Goal: Task Accomplishment & Management: Manage account settings

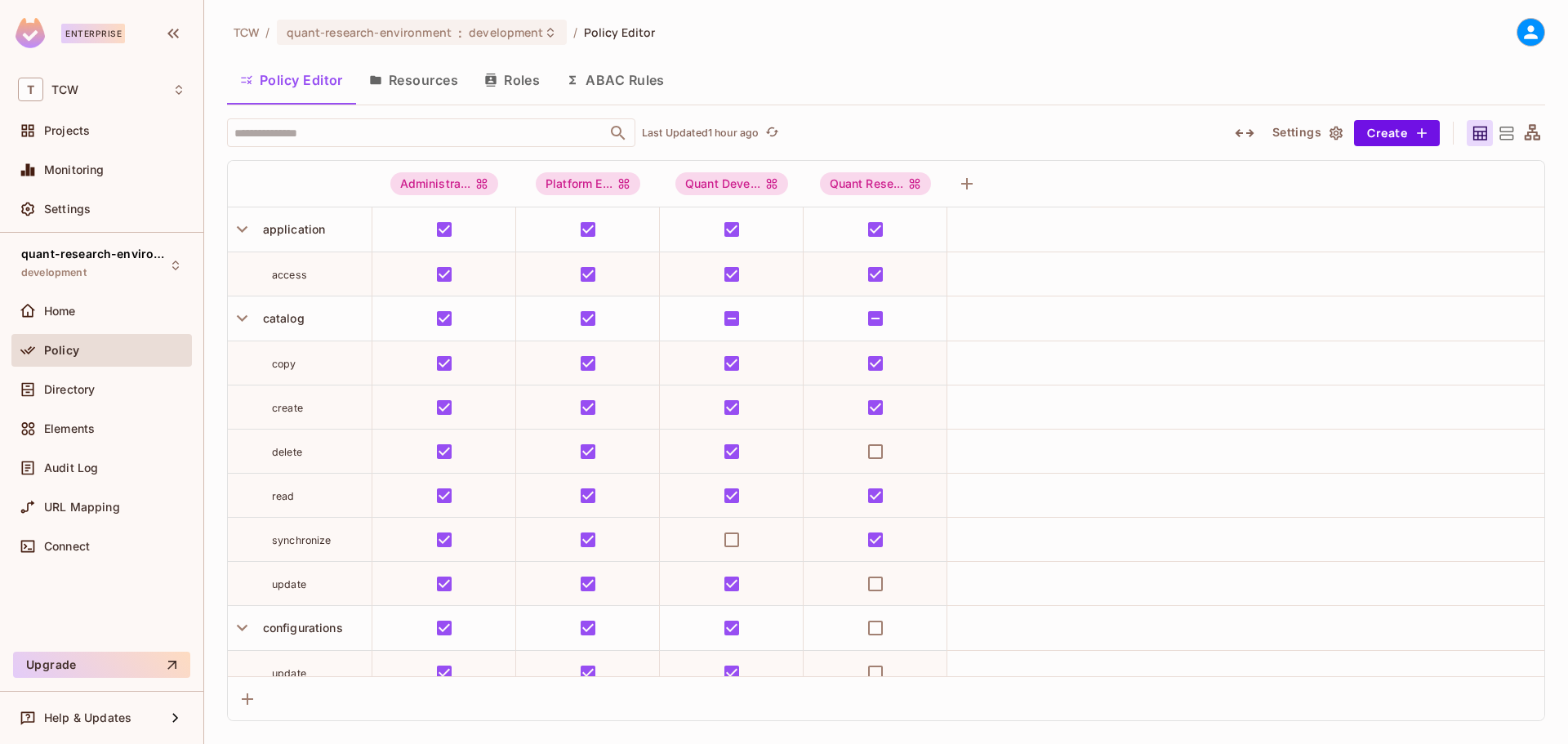
click at [518, 80] on button "Roles" at bounding box center [511, 80] width 82 height 41
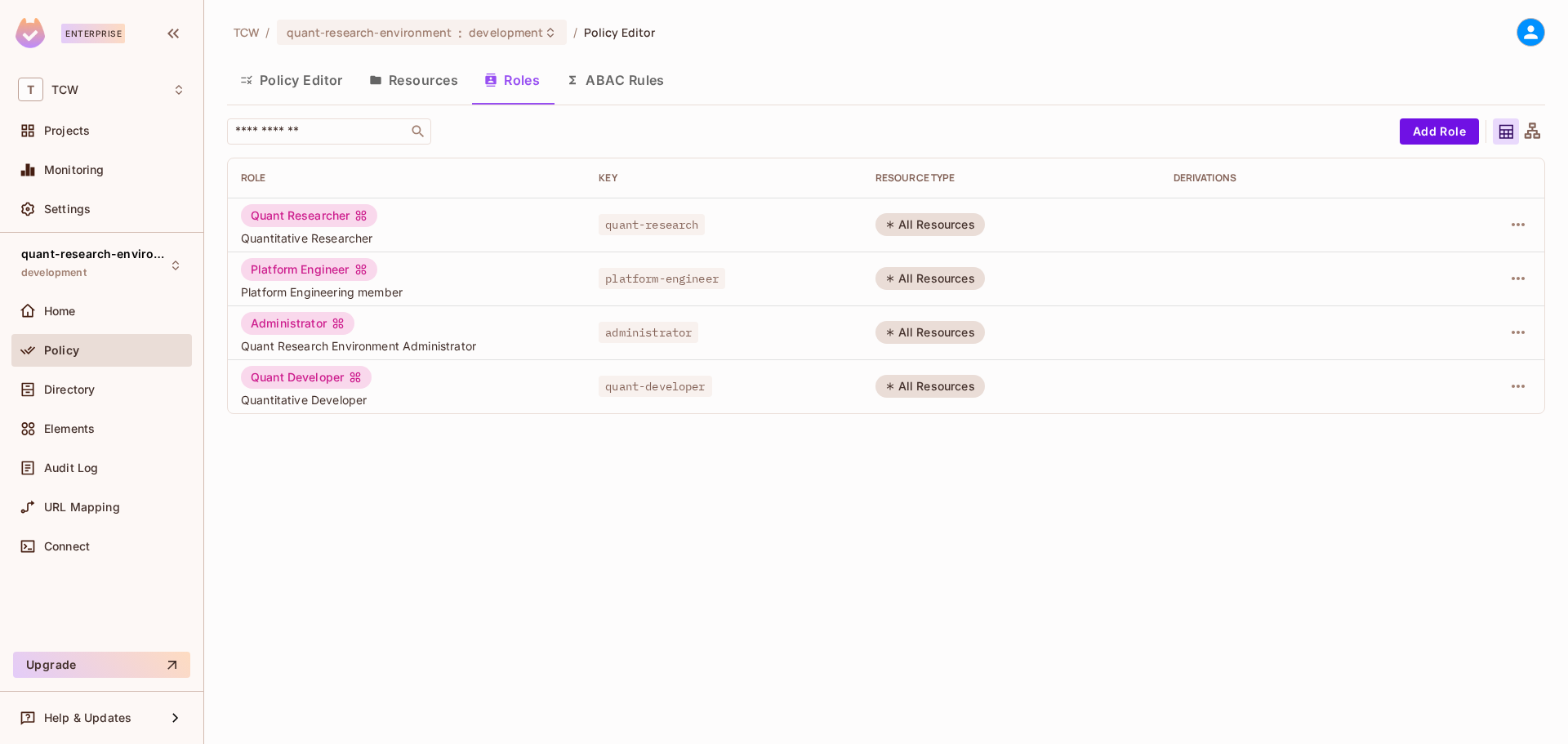
click at [422, 78] on button "Resources" at bounding box center [414, 80] width 115 height 41
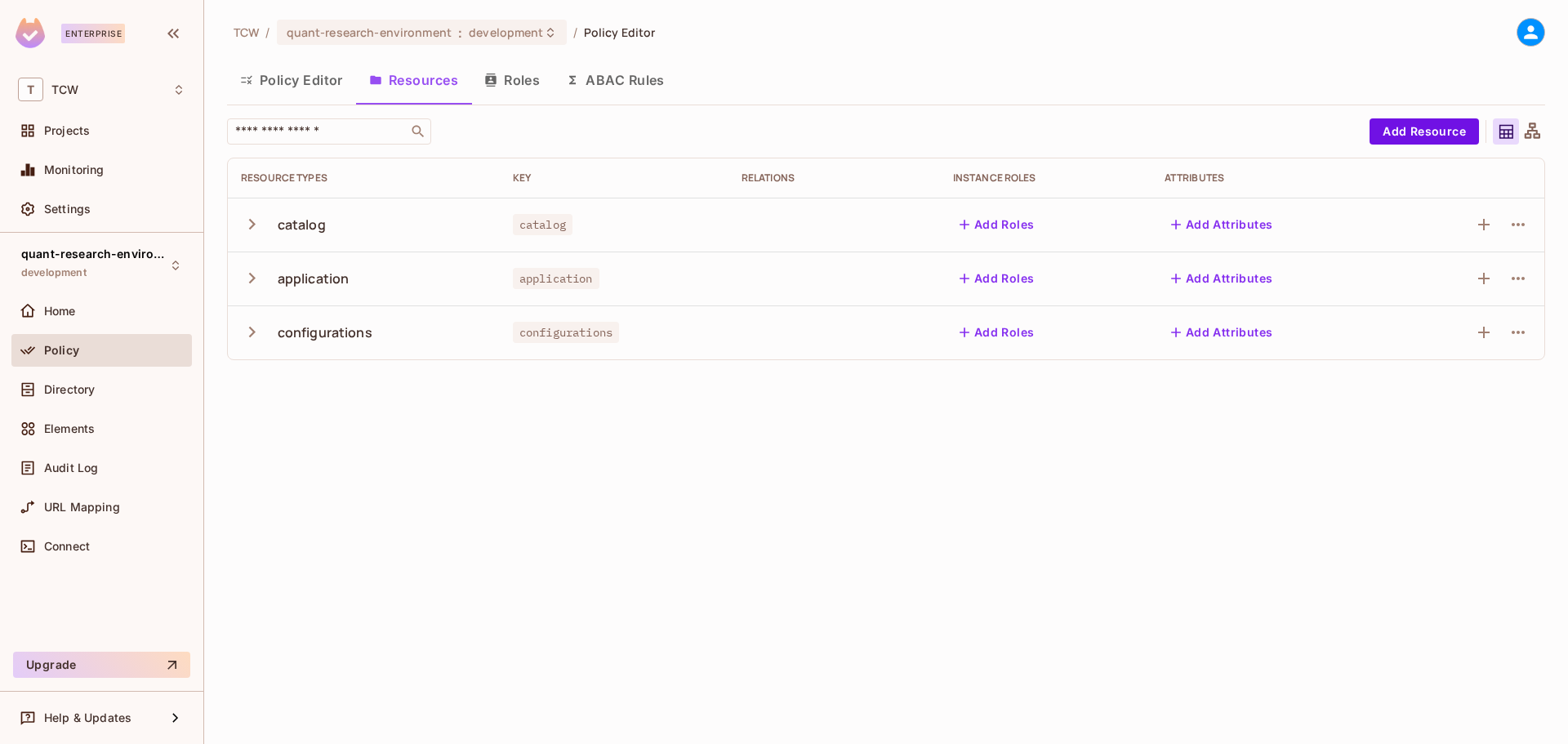
click at [506, 77] on button "Roles" at bounding box center [511, 80] width 82 height 41
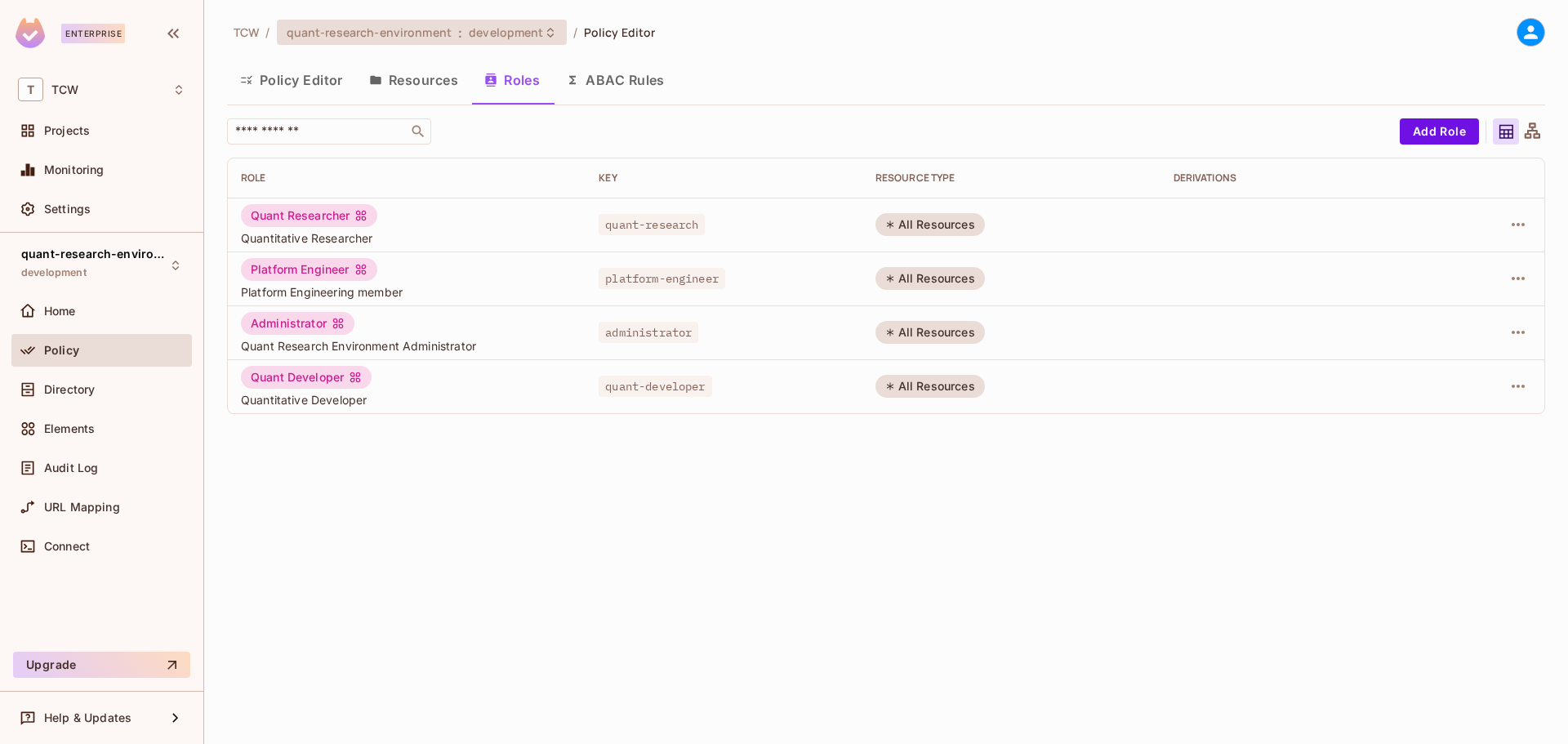
click at [436, 29] on span "quant-research-environment" at bounding box center [370, 31] width 165 height 15
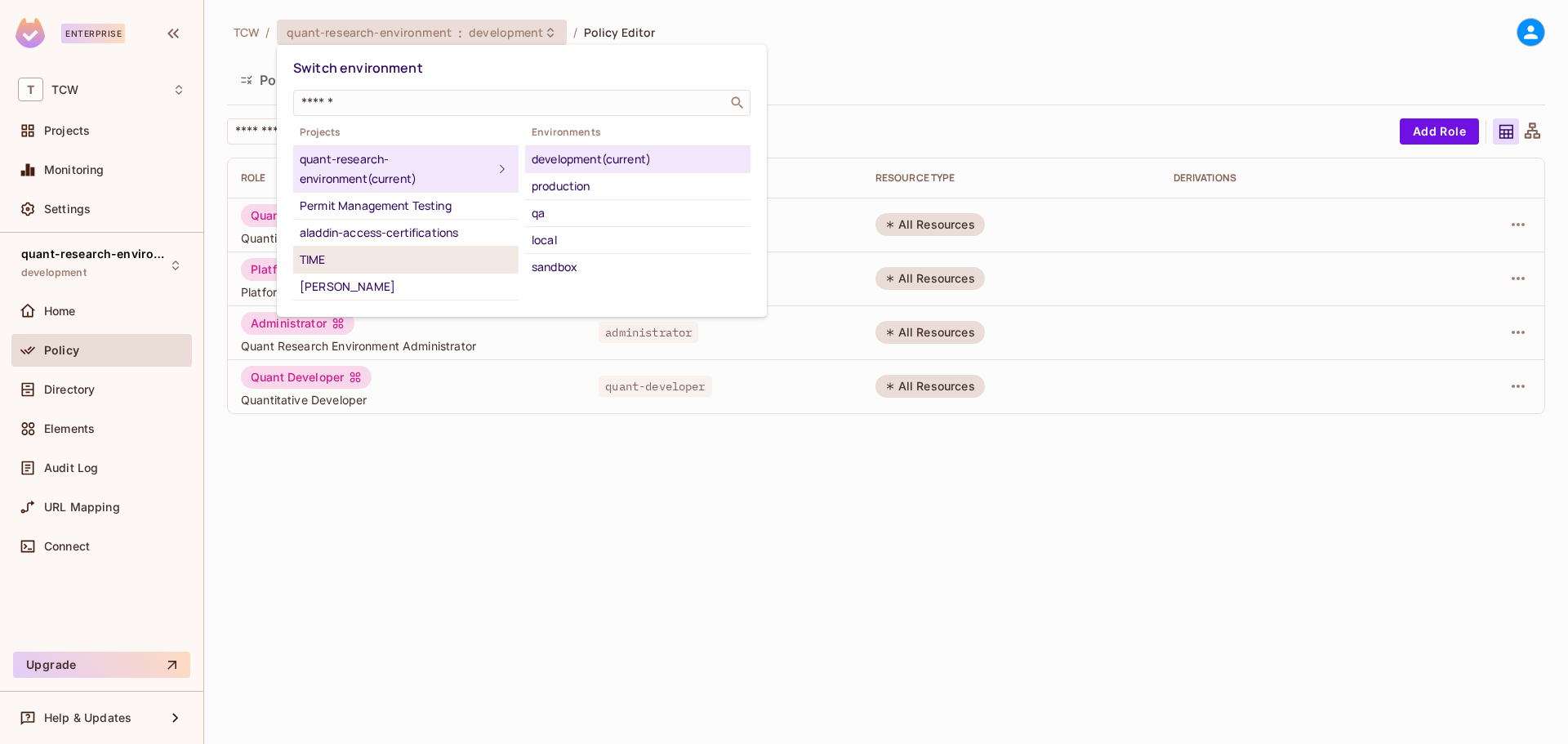
scroll to position [126, 0]
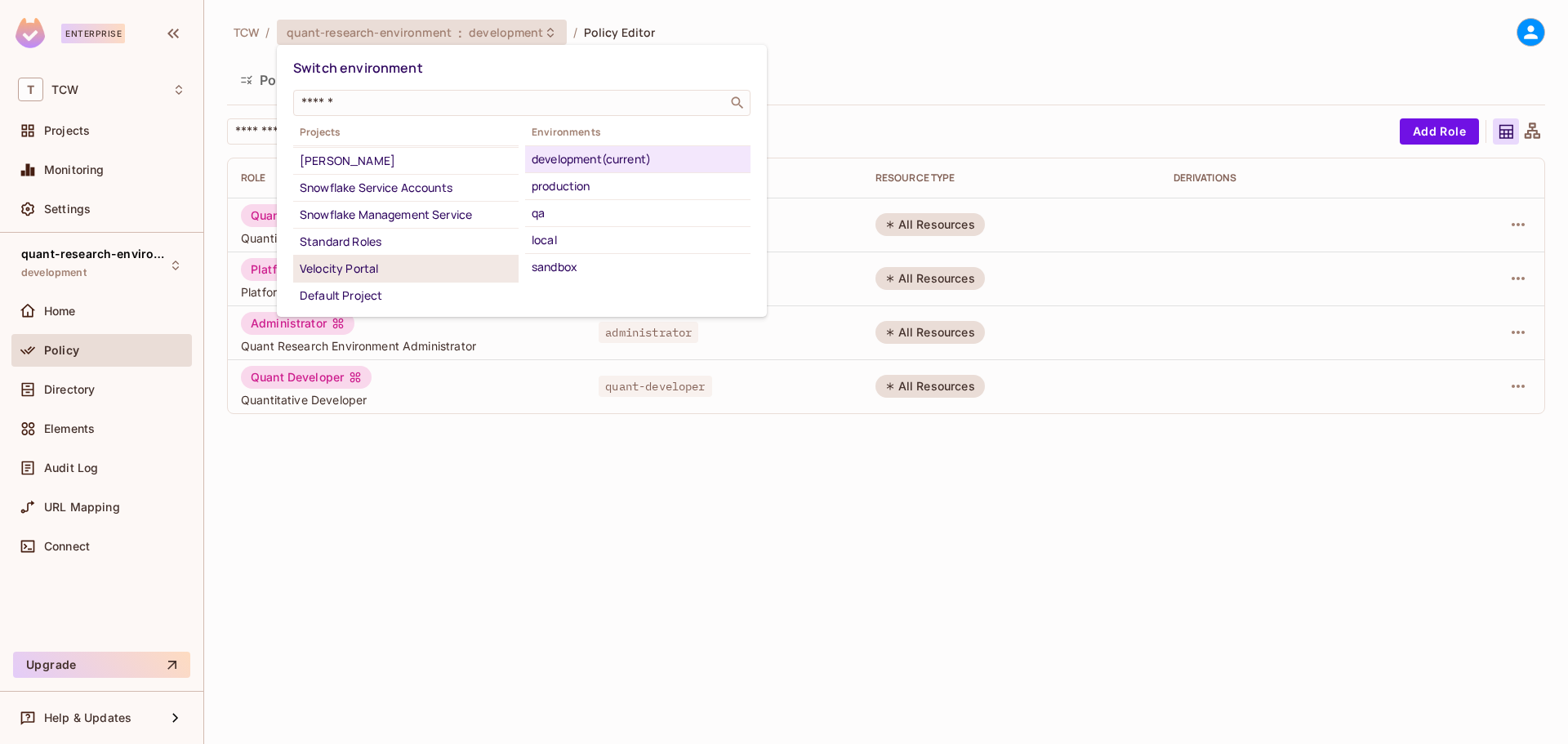
click at [377, 262] on div "Velocity Portal" at bounding box center [405, 269] width 213 height 20
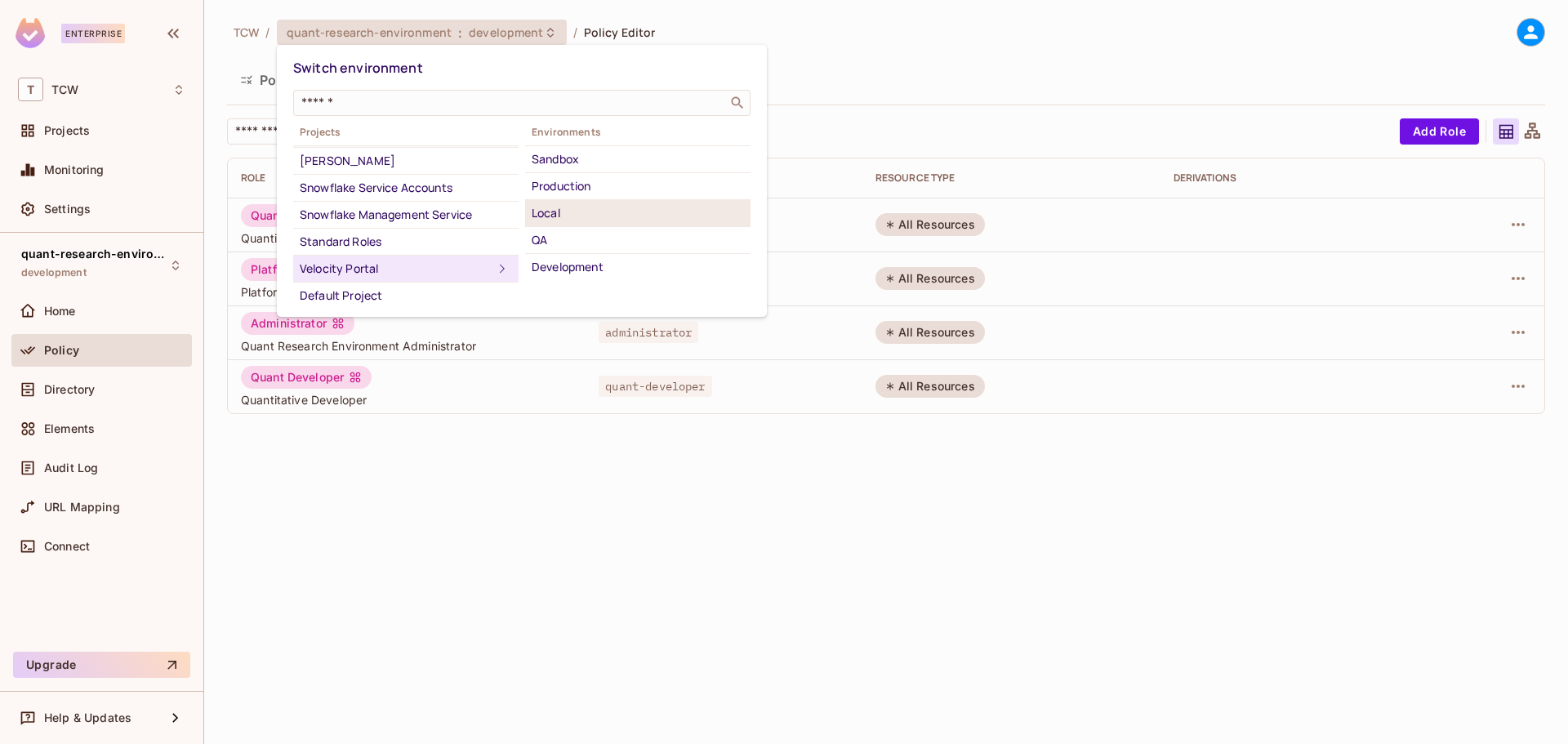
click at [566, 214] on div "Local" at bounding box center [638, 214] width 213 height 20
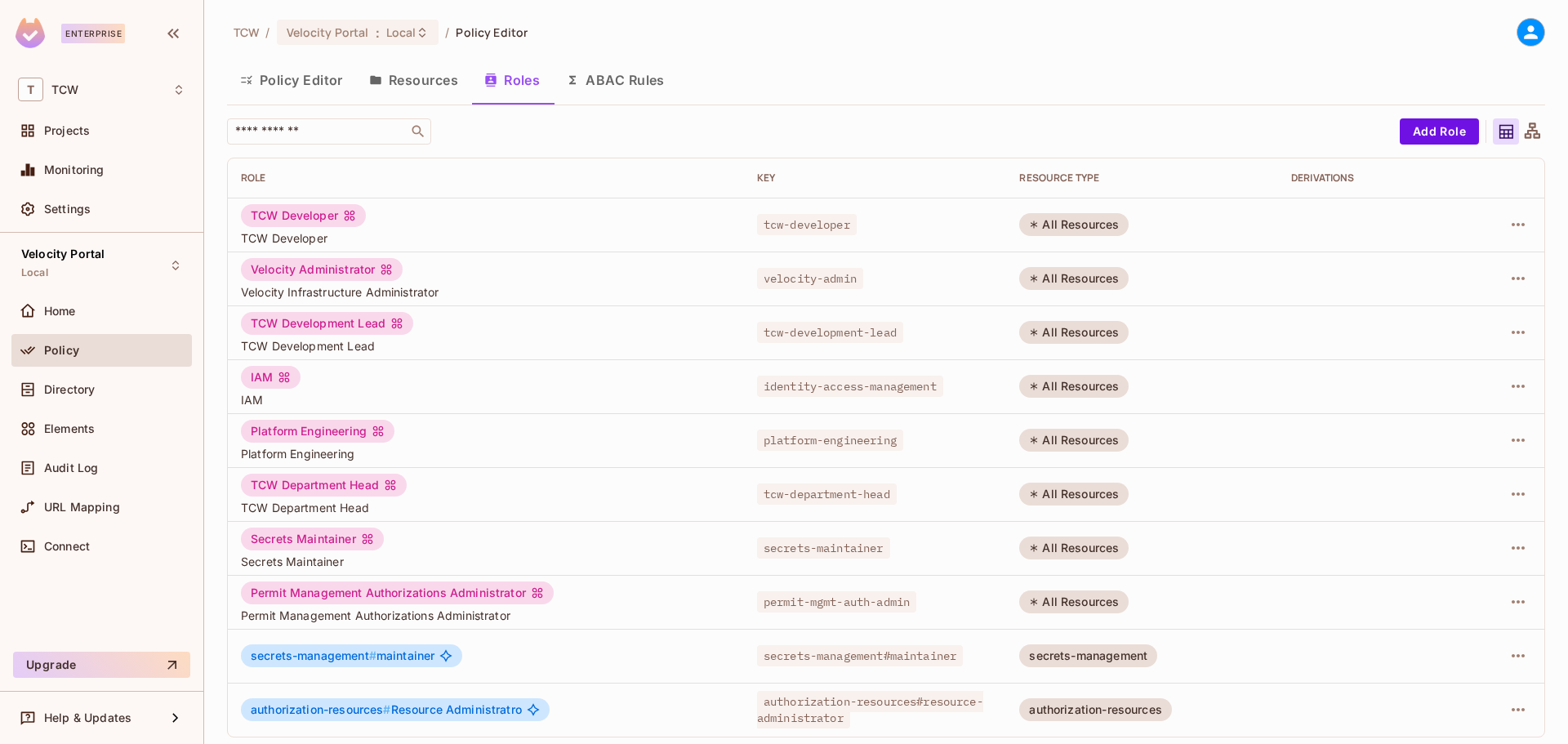
scroll to position [6, 0]
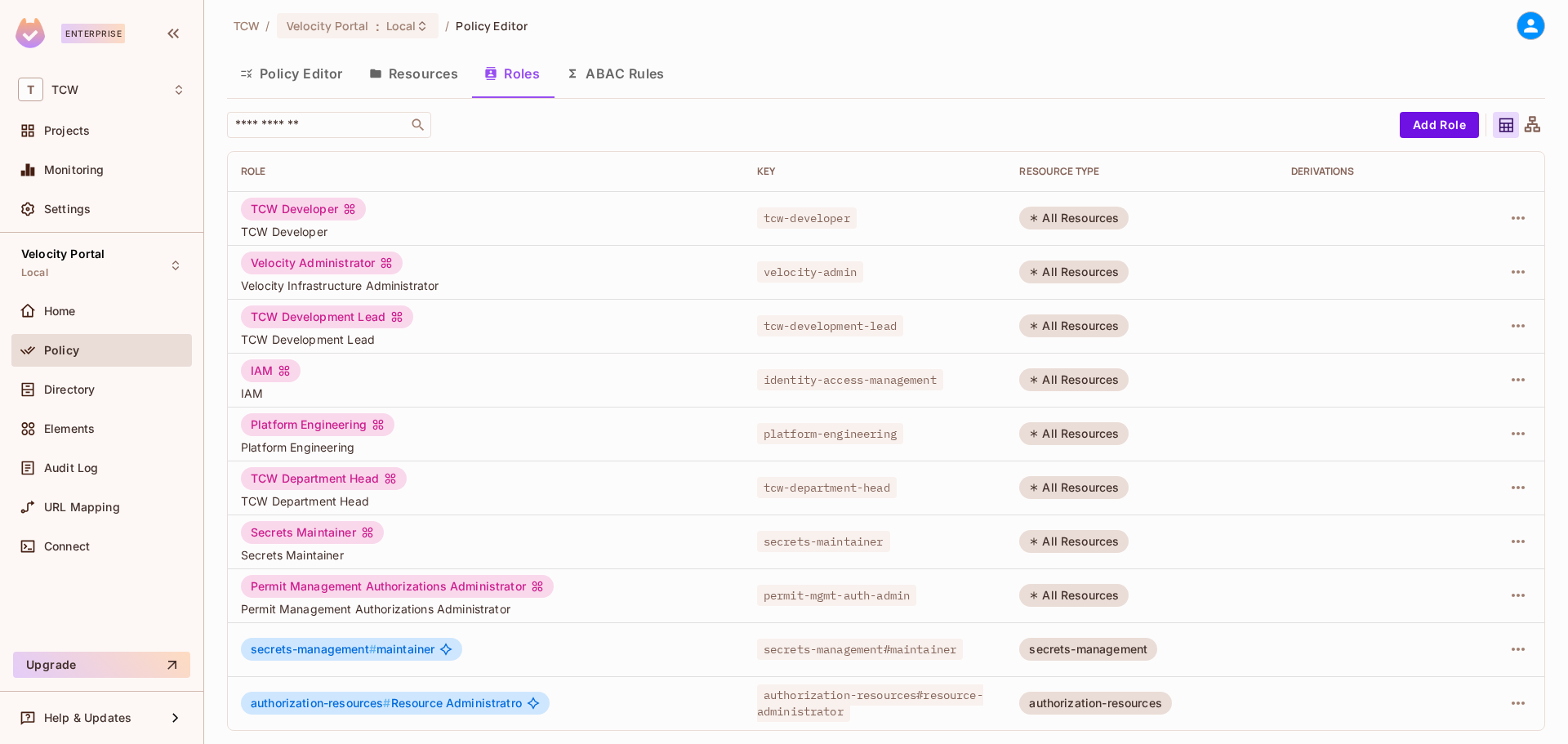
click at [797, 713] on span "authorization-resources#resource-administrator" at bounding box center [870, 704] width 226 height 38
click at [939, 694] on span "authorization-resources#resource-administrator" at bounding box center [870, 704] width 226 height 38
click at [850, 650] on span "secrets-management#maintainer" at bounding box center [859, 650] width 205 height 22
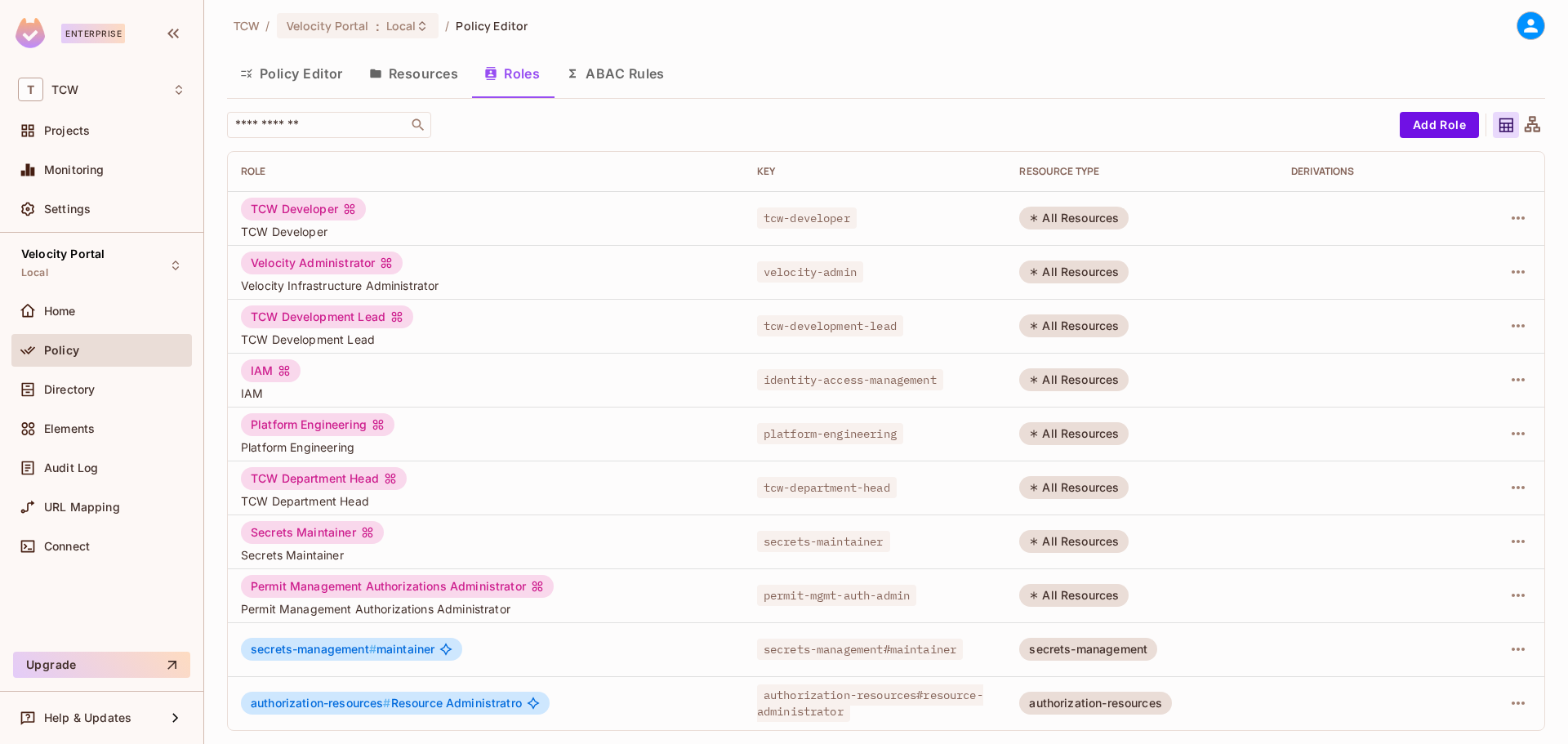
click at [400, 74] on button "Resources" at bounding box center [414, 74] width 115 height 41
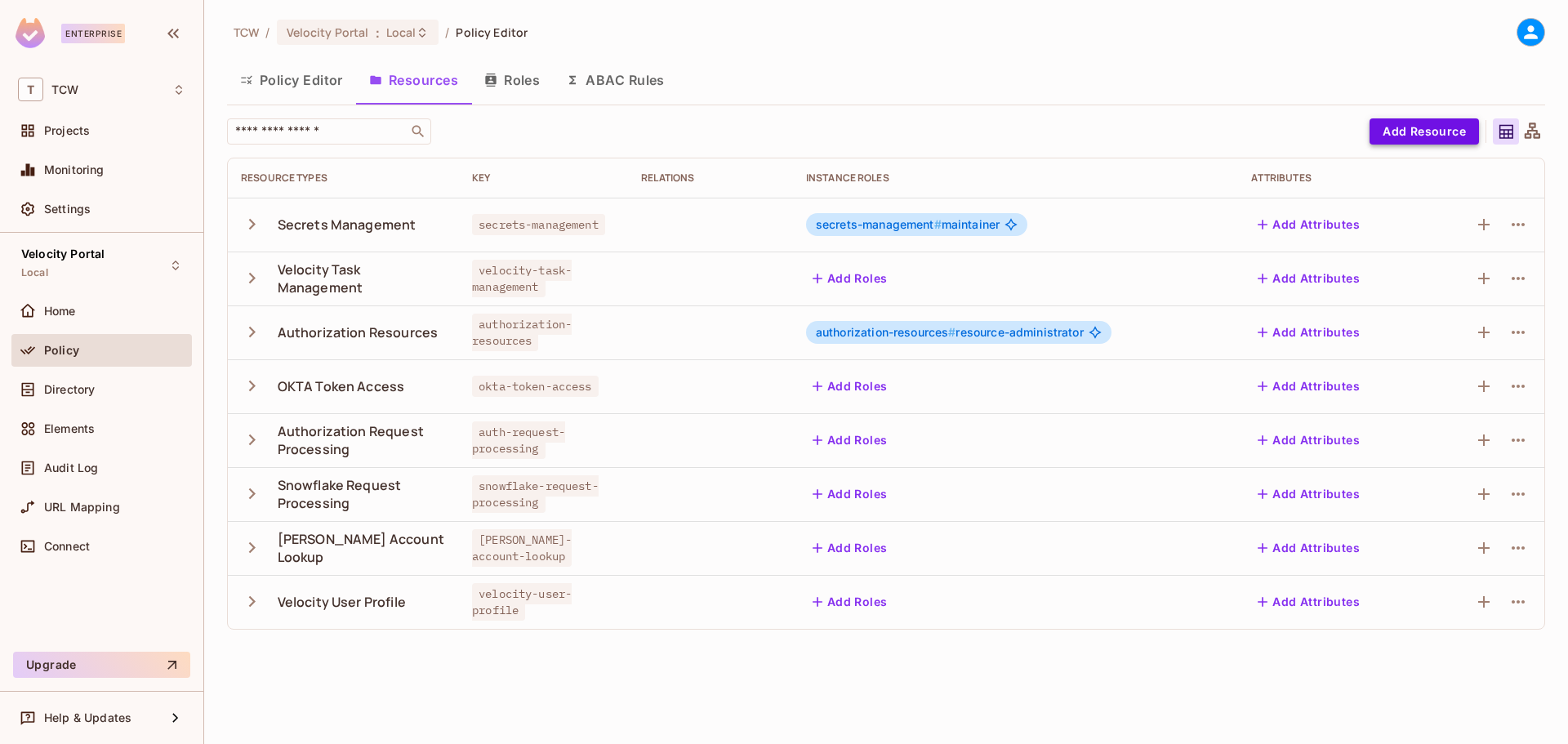
click at [1405, 135] on button "Add Resource" at bounding box center [1424, 131] width 109 height 26
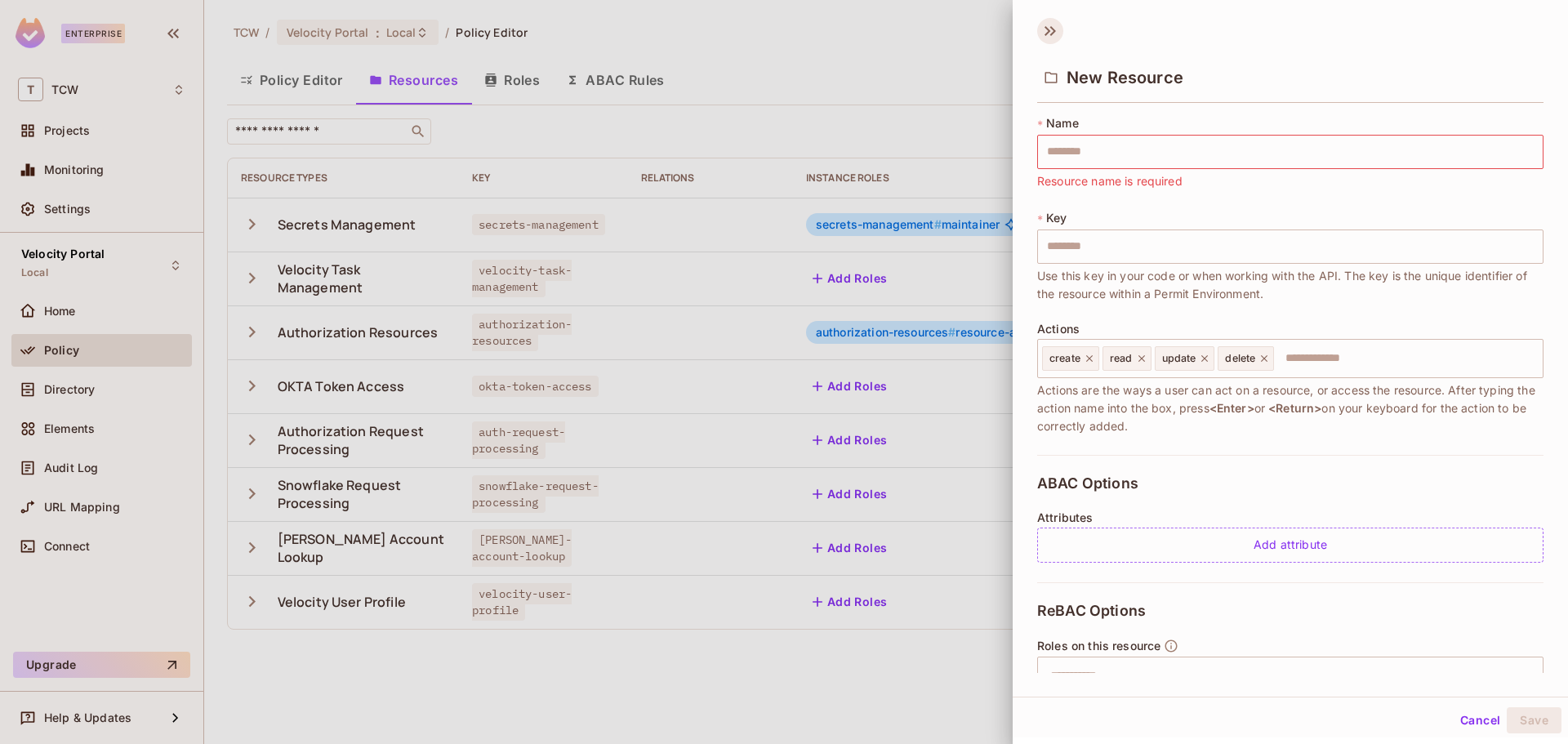
click at [1055, 27] on icon at bounding box center [1050, 31] width 26 height 26
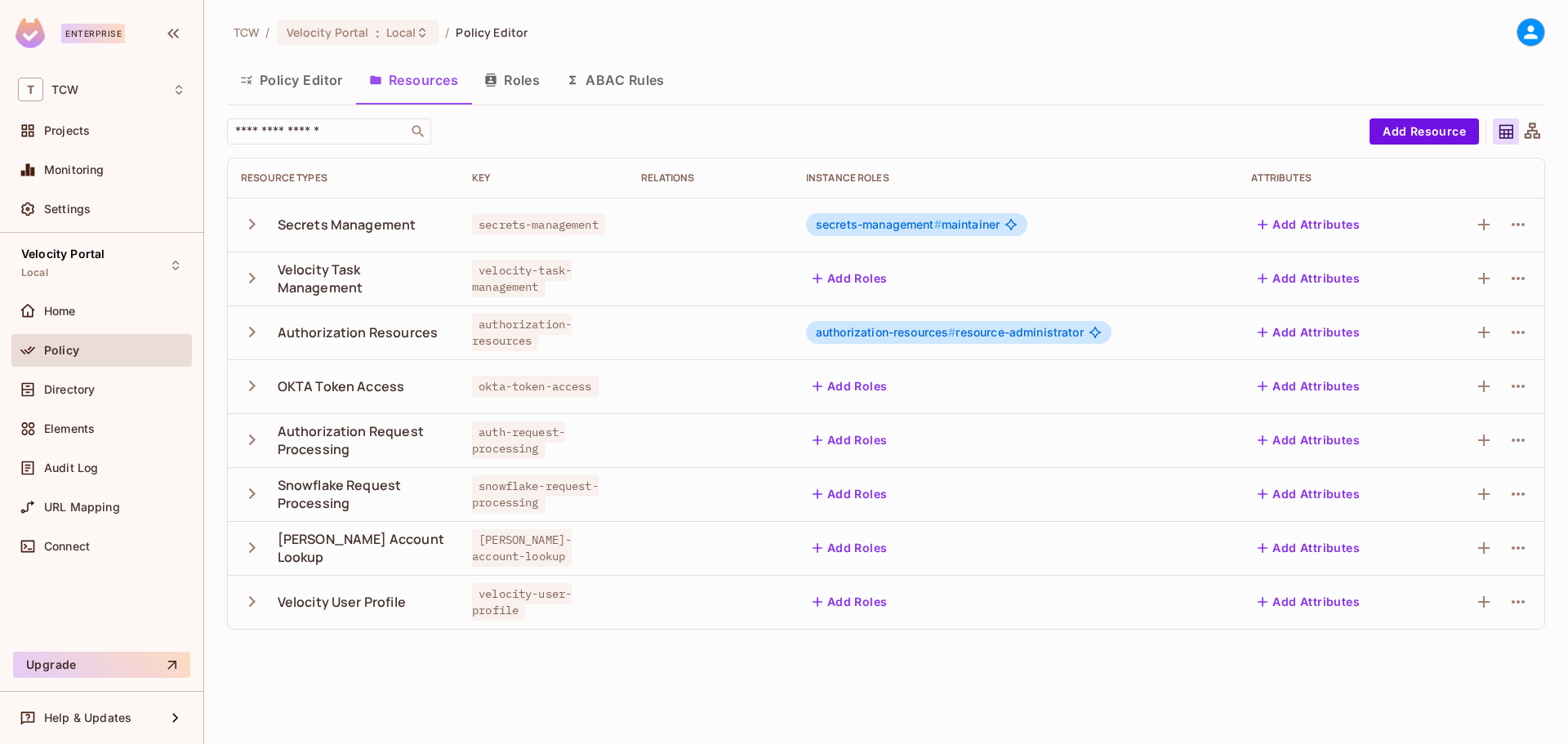
click at [960, 39] on div "TCW / Velocity Portal : Local / Policy Editor" at bounding box center [886, 32] width 1319 height 29
click at [1520, 223] on icon "button" at bounding box center [1519, 224] width 20 height 20
click at [1450, 287] on div "Edit Resource" at bounding box center [1438, 289] width 77 height 16
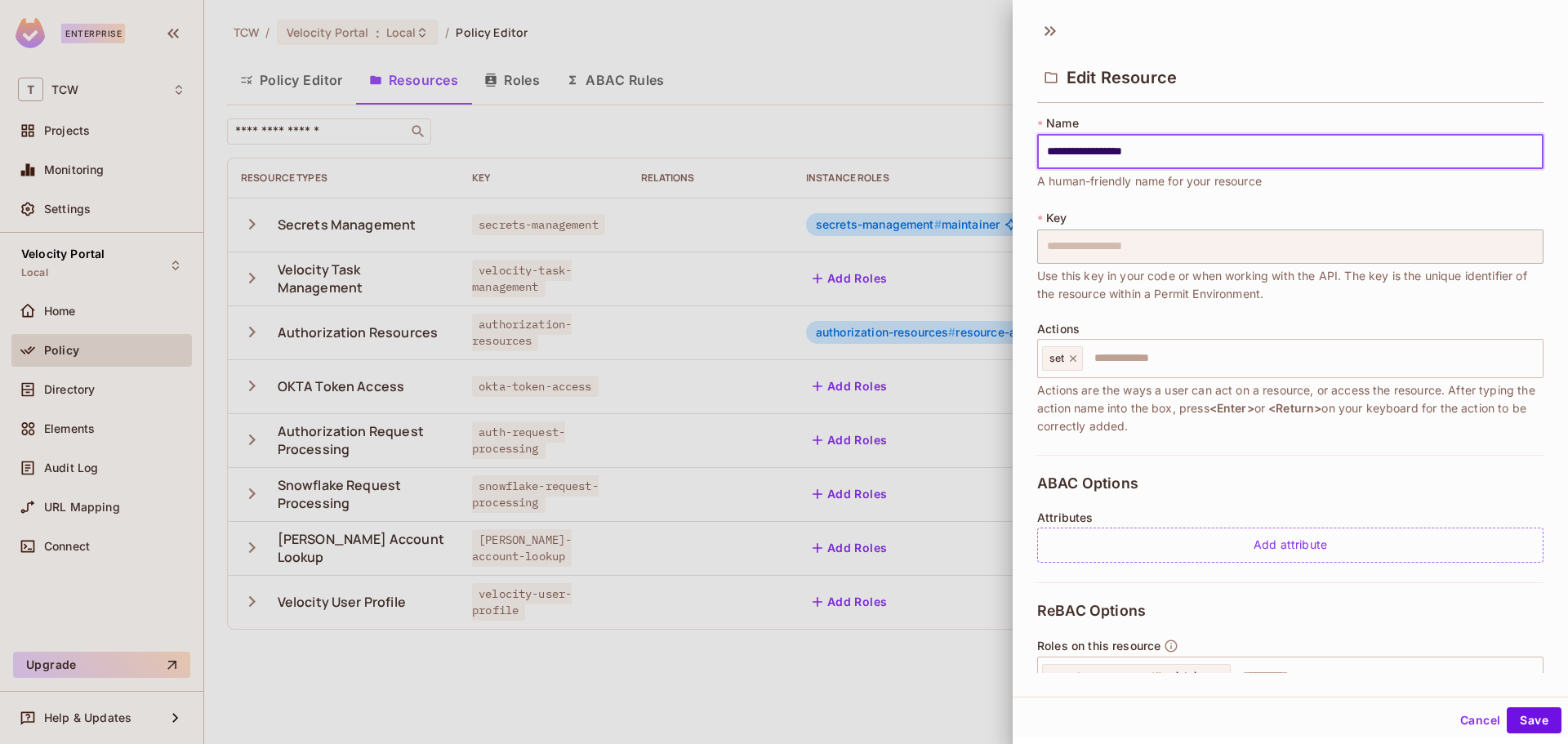
scroll to position [154, 0]
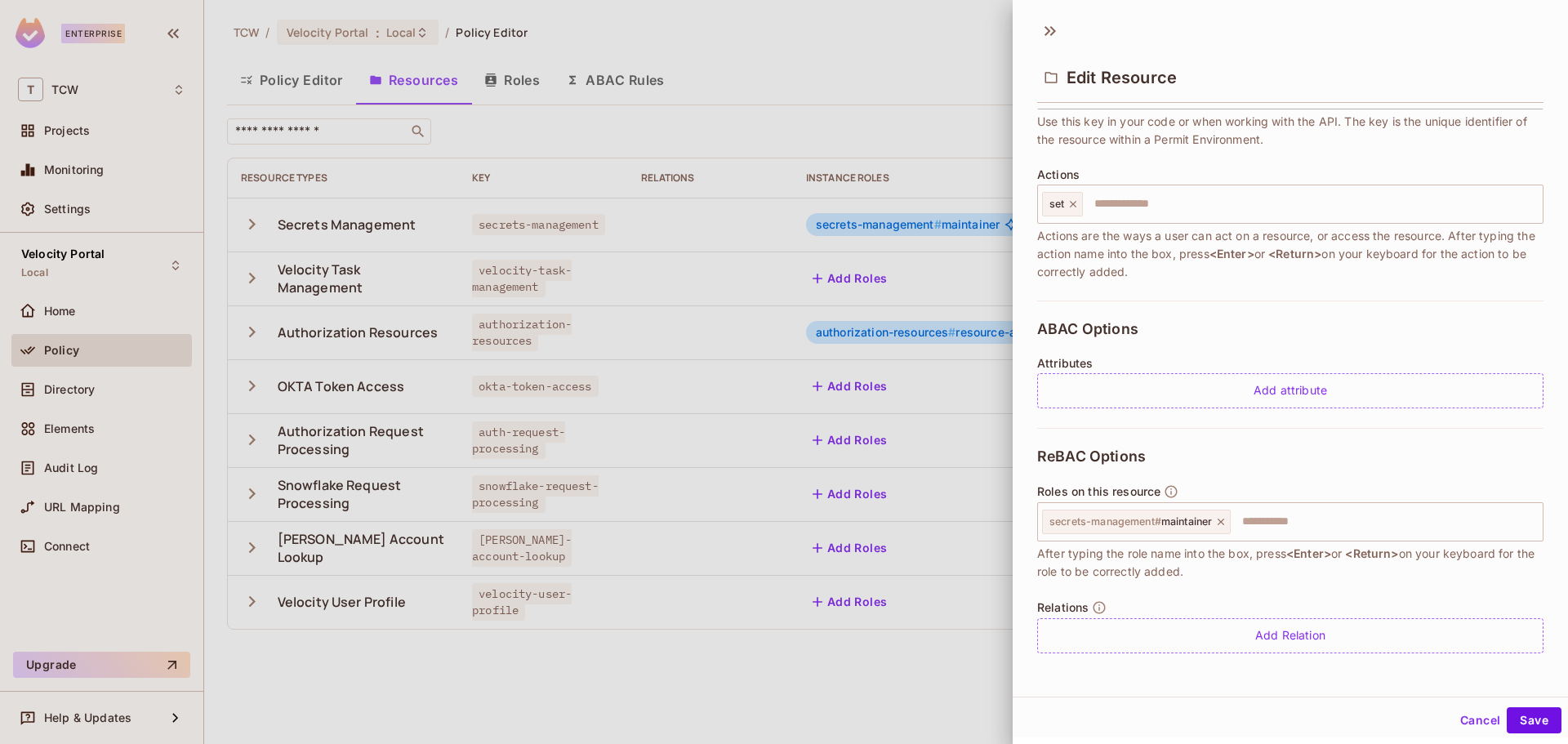
click at [1468, 720] on button "Cancel" at bounding box center [1480, 720] width 53 height 26
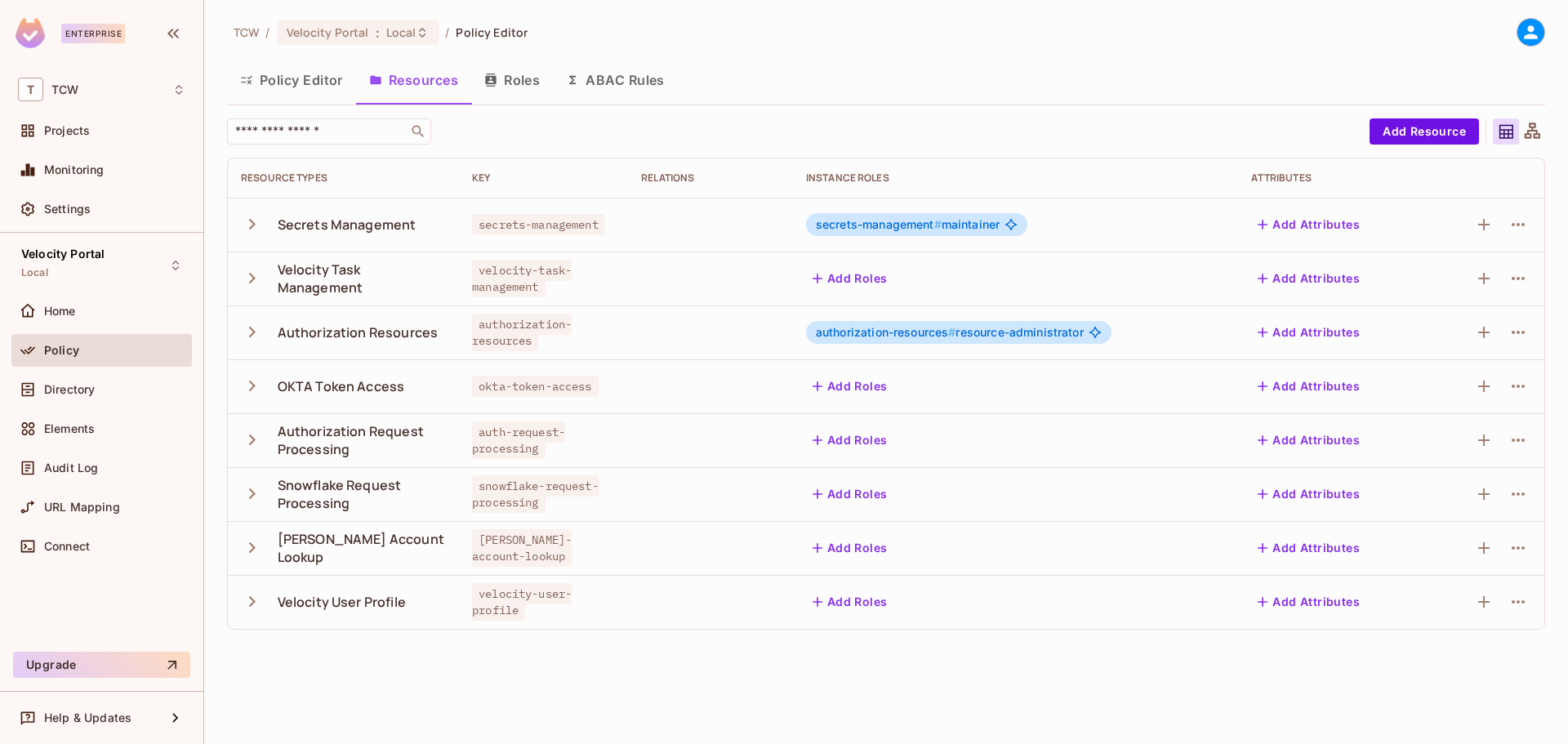
click at [515, 76] on button "Roles" at bounding box center [511, 80] width 82 height 41
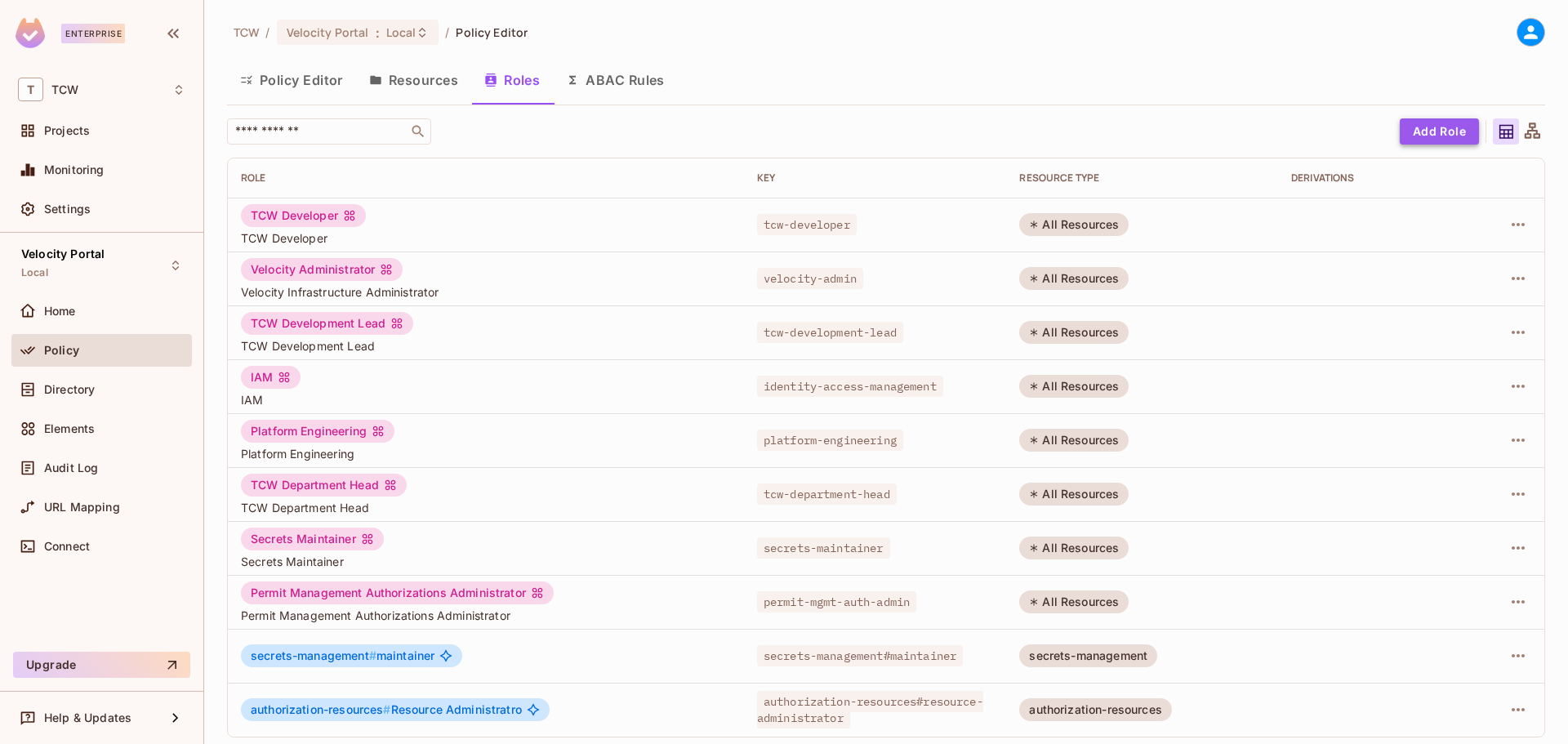
click at [1409, 133] on button "Add Role" at bounding box center [1440, 131] width 79 height 26
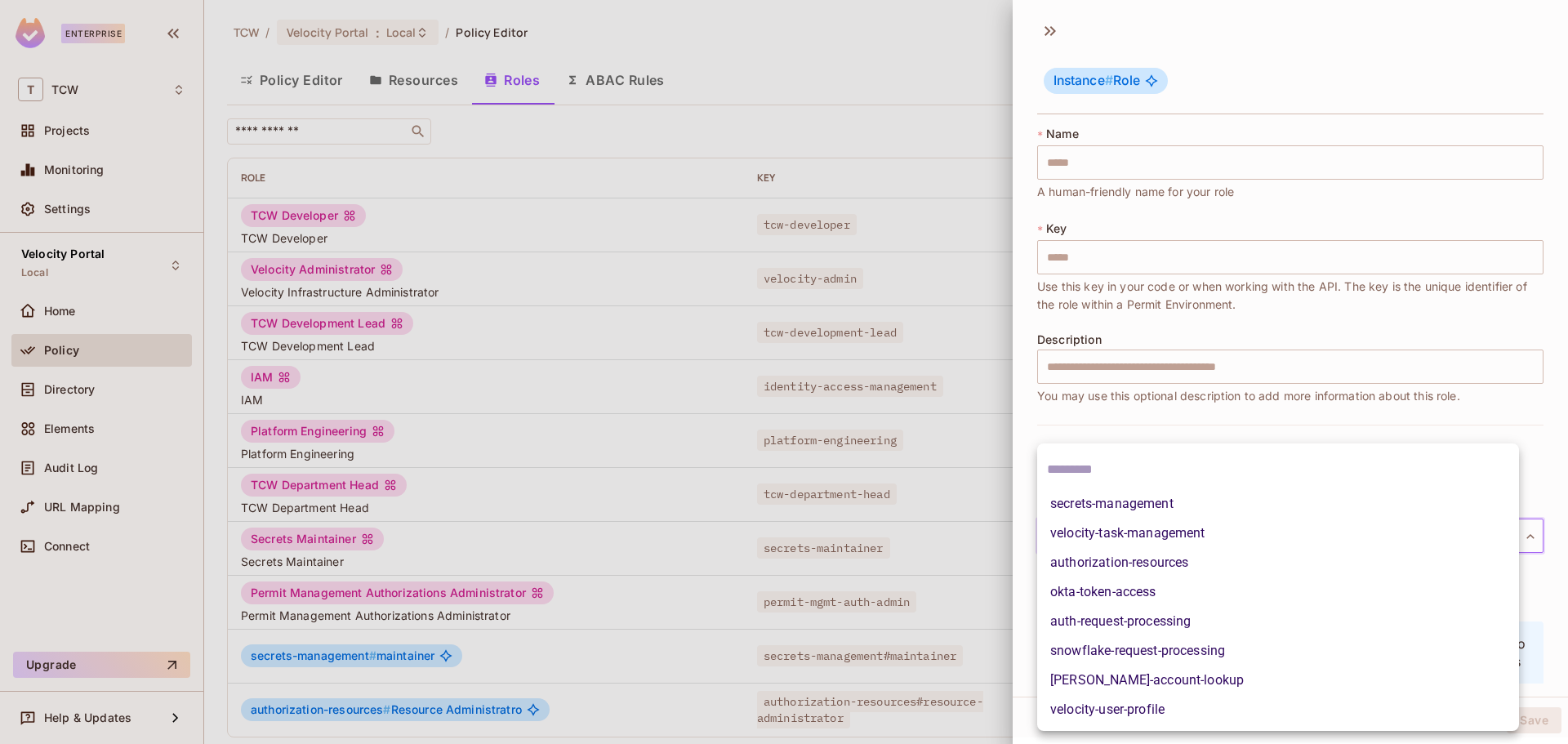
click at [1200, 534] on body "Enterprise T TCW Projects Monitoring Settings Velocity Portal Local Home Policy…" at bounding box center [784, 372] width 1568 height 744
click at [1050, 425] on div at bounding box center [784, 372] width 1568 height 744
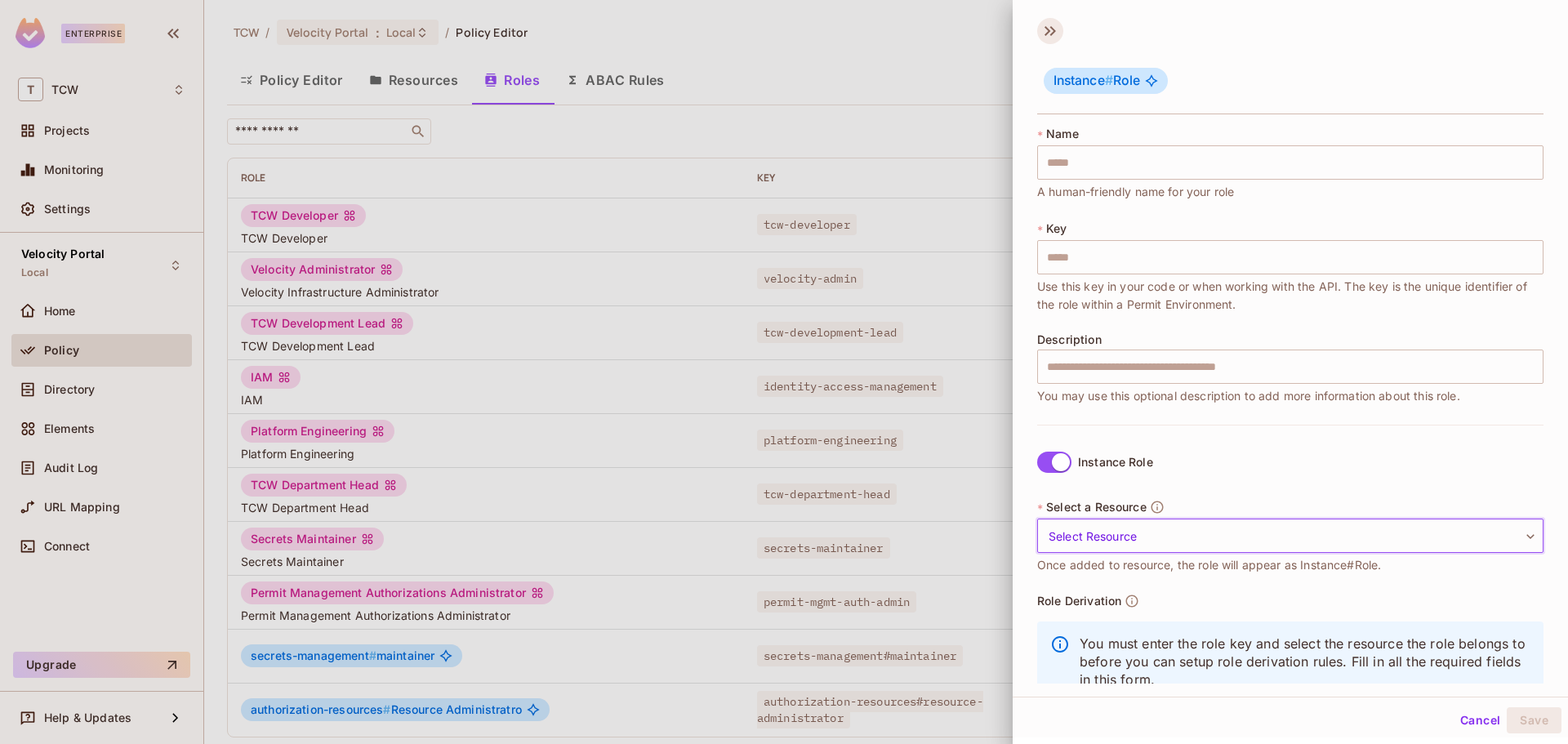
click at [1050, 28] on icon at bounding box center [1050, 31] width 26 height 26
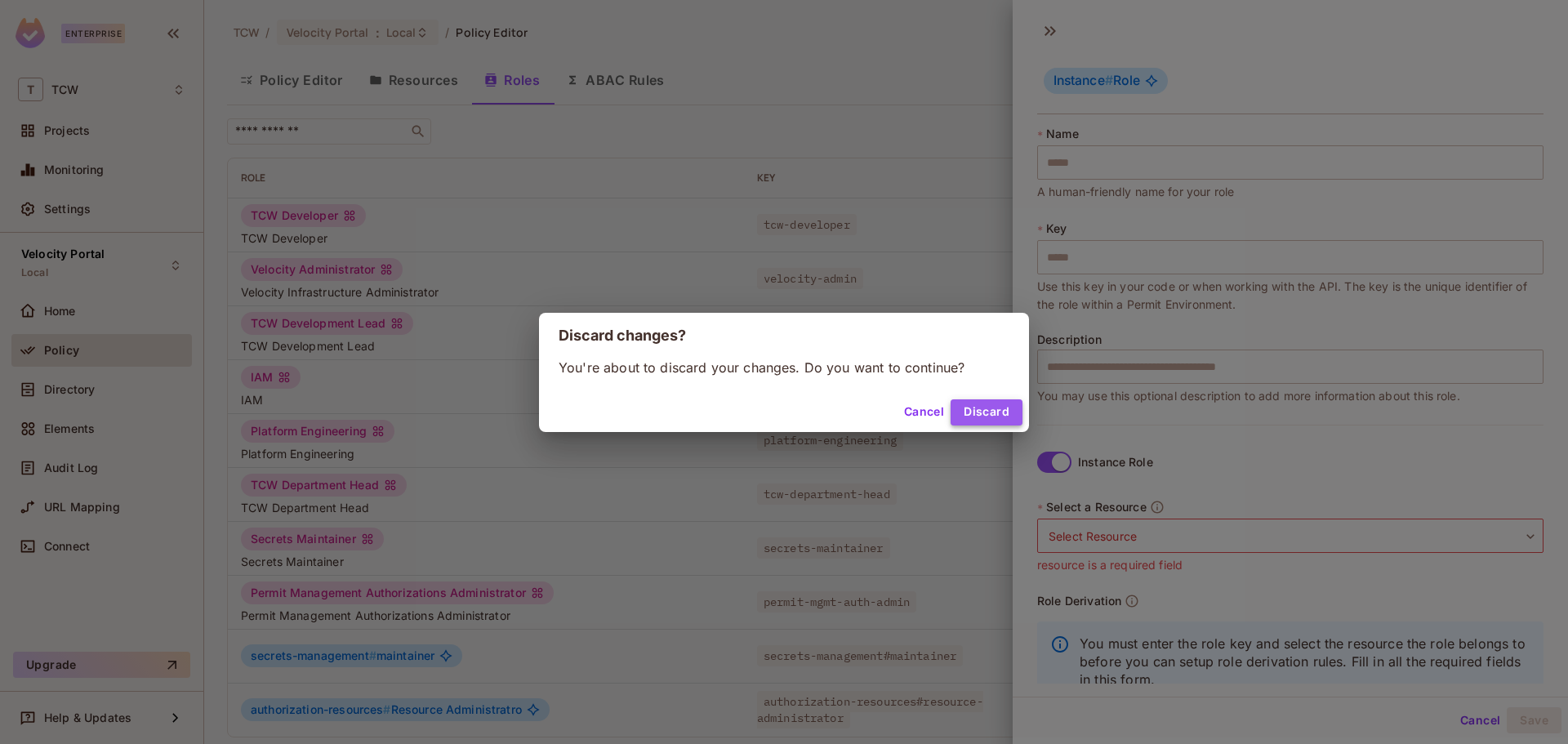
click at [986, 412] on button "Discard" at bounding box center [987, 412] width 72 height 26
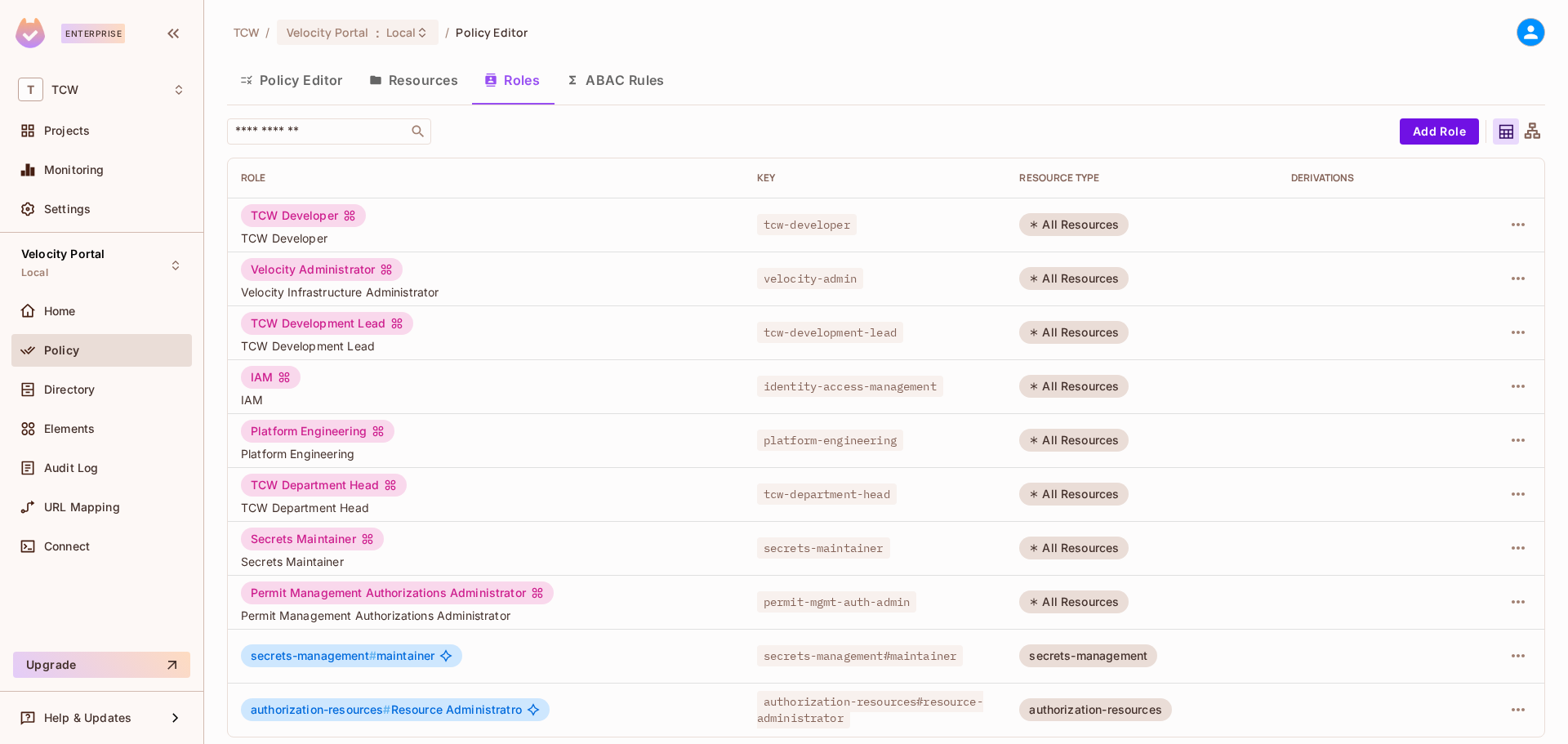
scroll to position [6, 0]
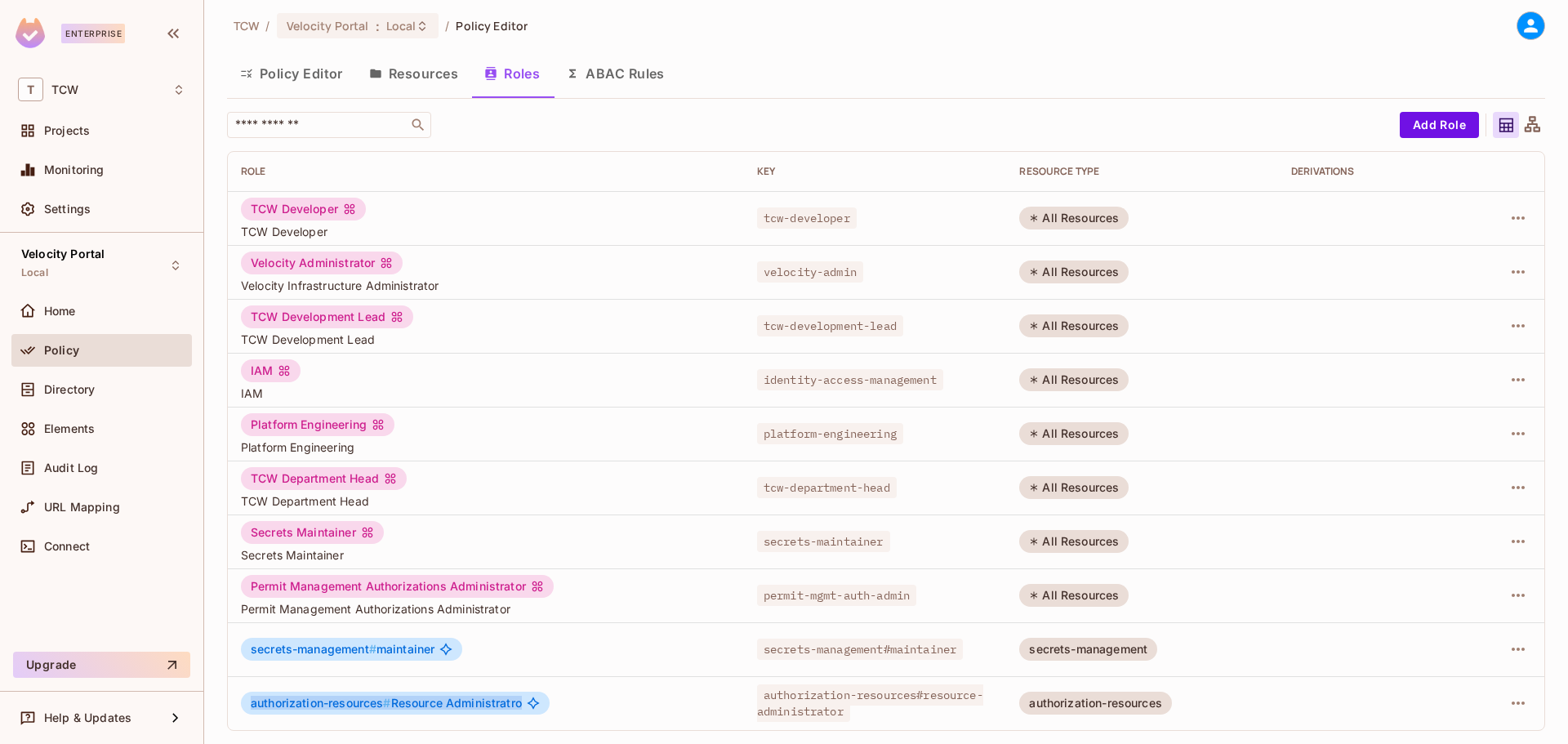
drag, startPoint x: 251, startPoint y: 702, endPoint x: 546, endPoint y: 703, distance: 295.0
click at [546, 703] on div "authorization-resources # Resource Administratro" at bounding box center [396, 703] width 309 height 22
click at [309, 706] on span "authorization-resources #" at bounding box center [321, 703] width 141 height 13
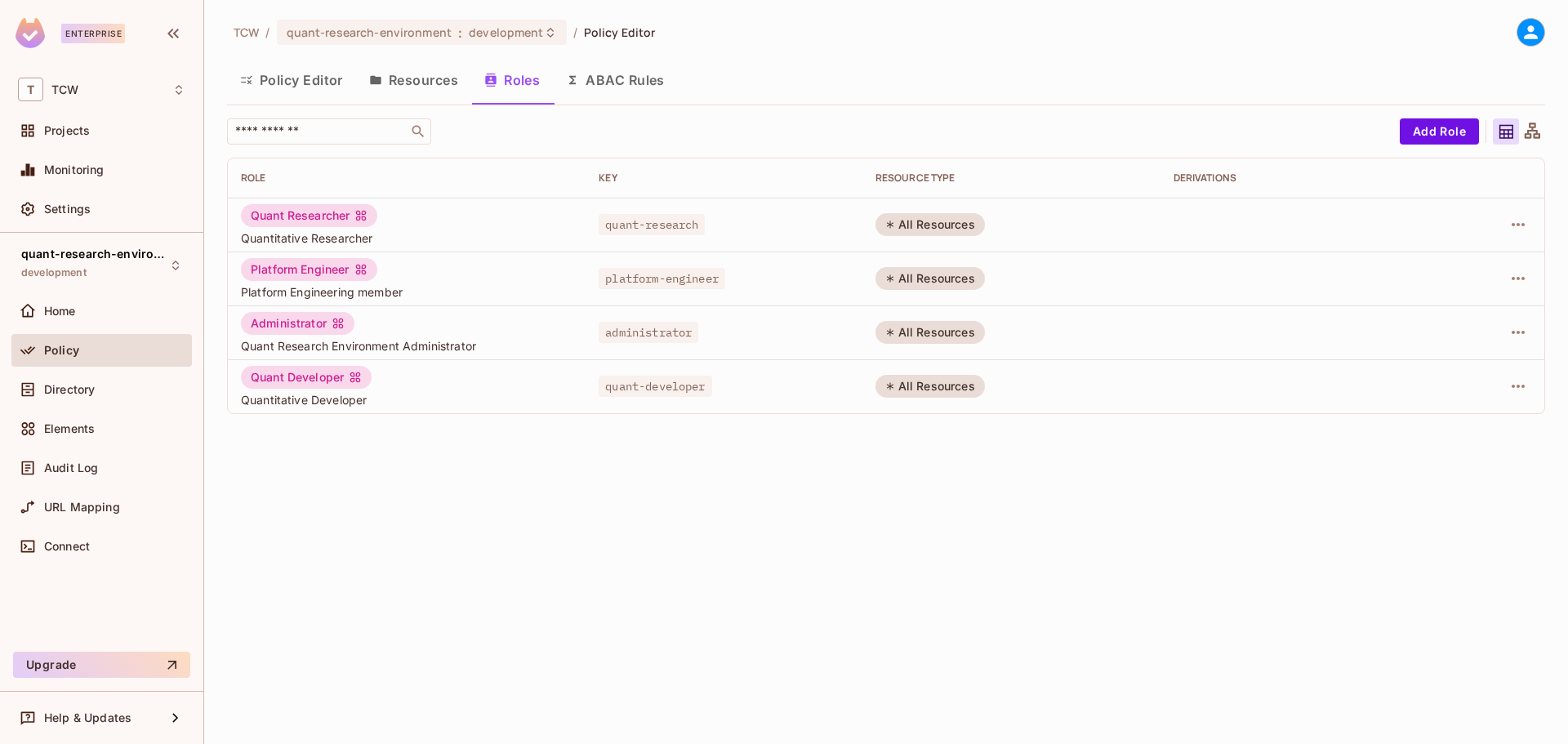
click at [435, 82] on button "Resources" at bounding box center [414, 80] width 115 height 41
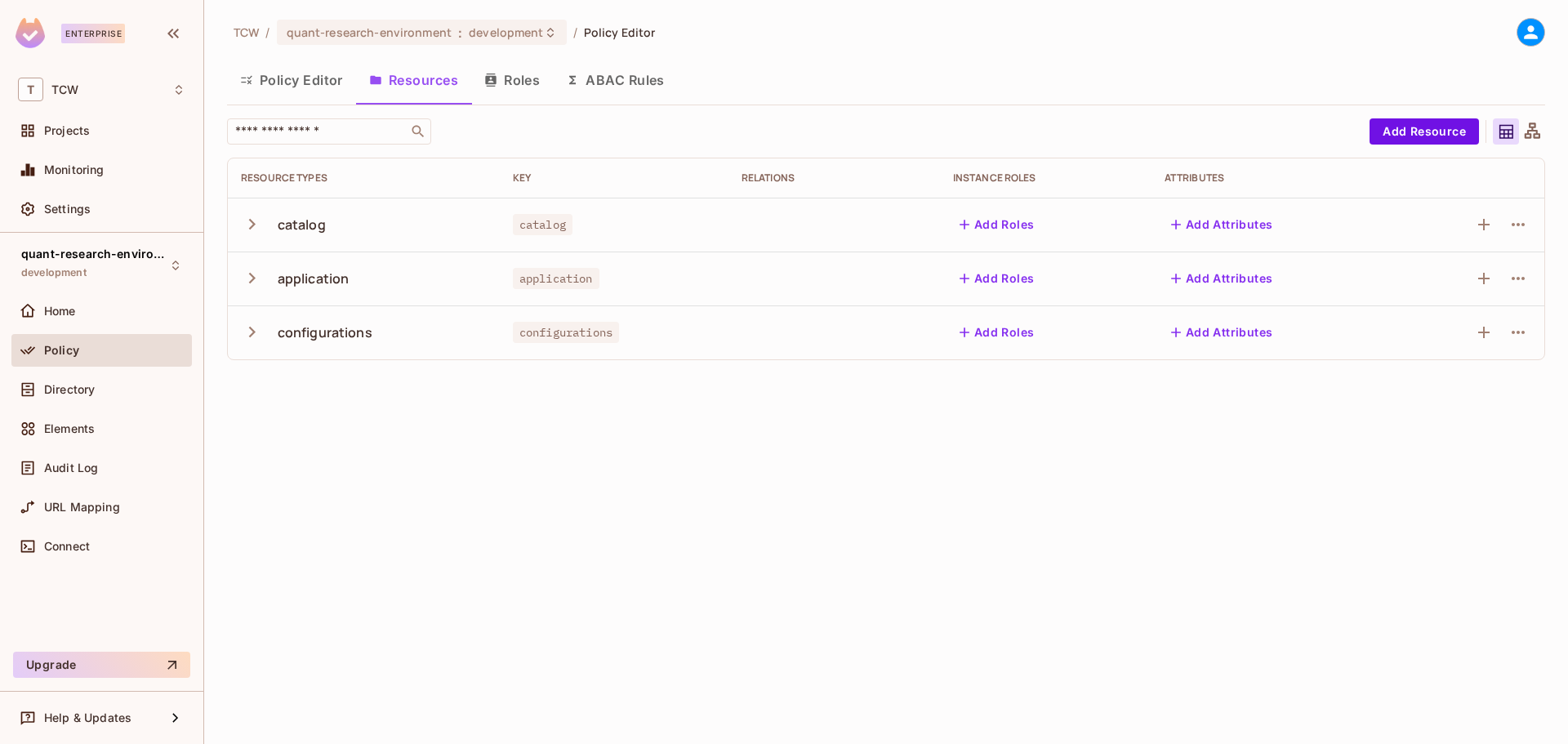
click at [519, 78] on button "Roles" at bounding box center [511, 80] width 82 height 41
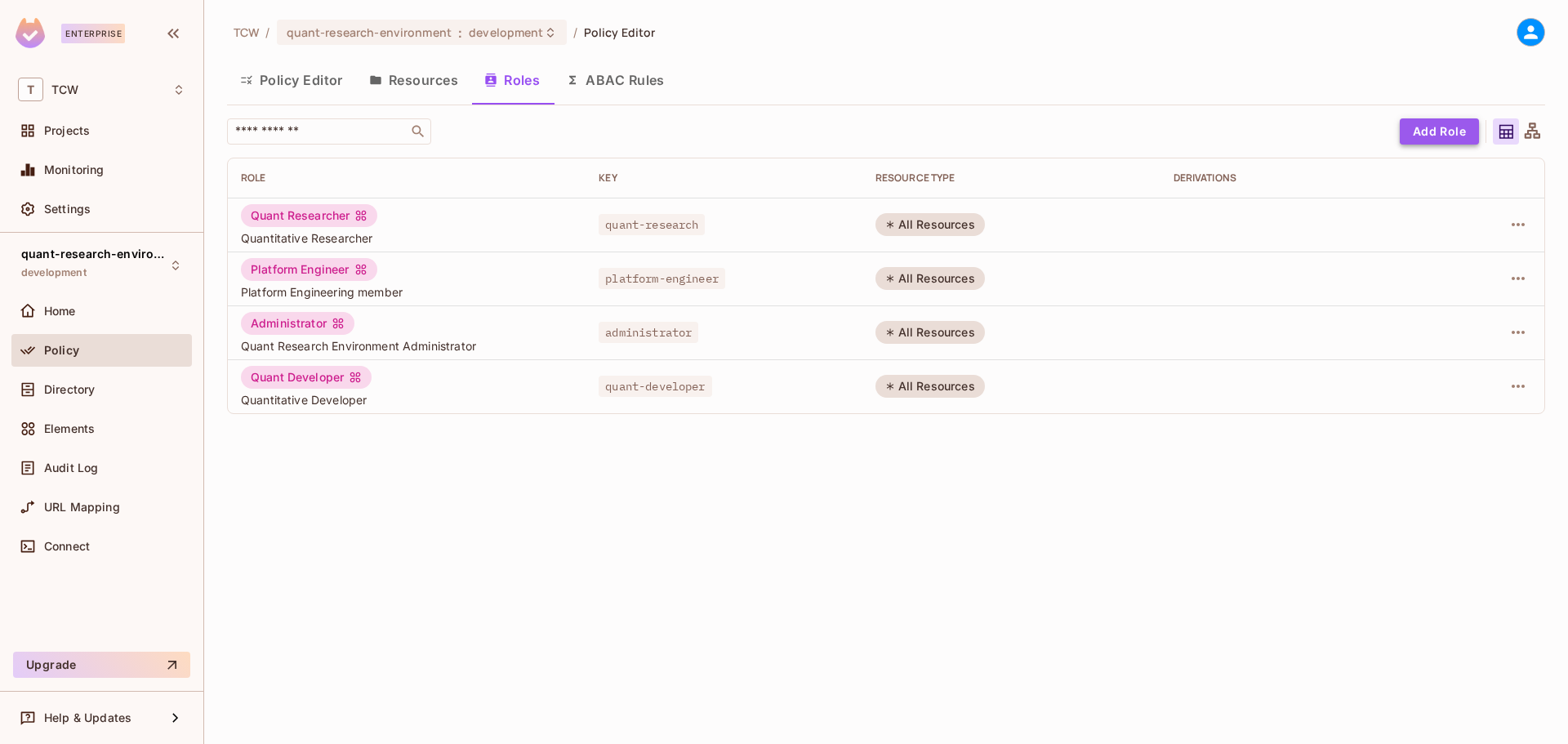
click at [1405, 128] on button "Add Role" at bounding box center [1440, 131] width 79 height 26
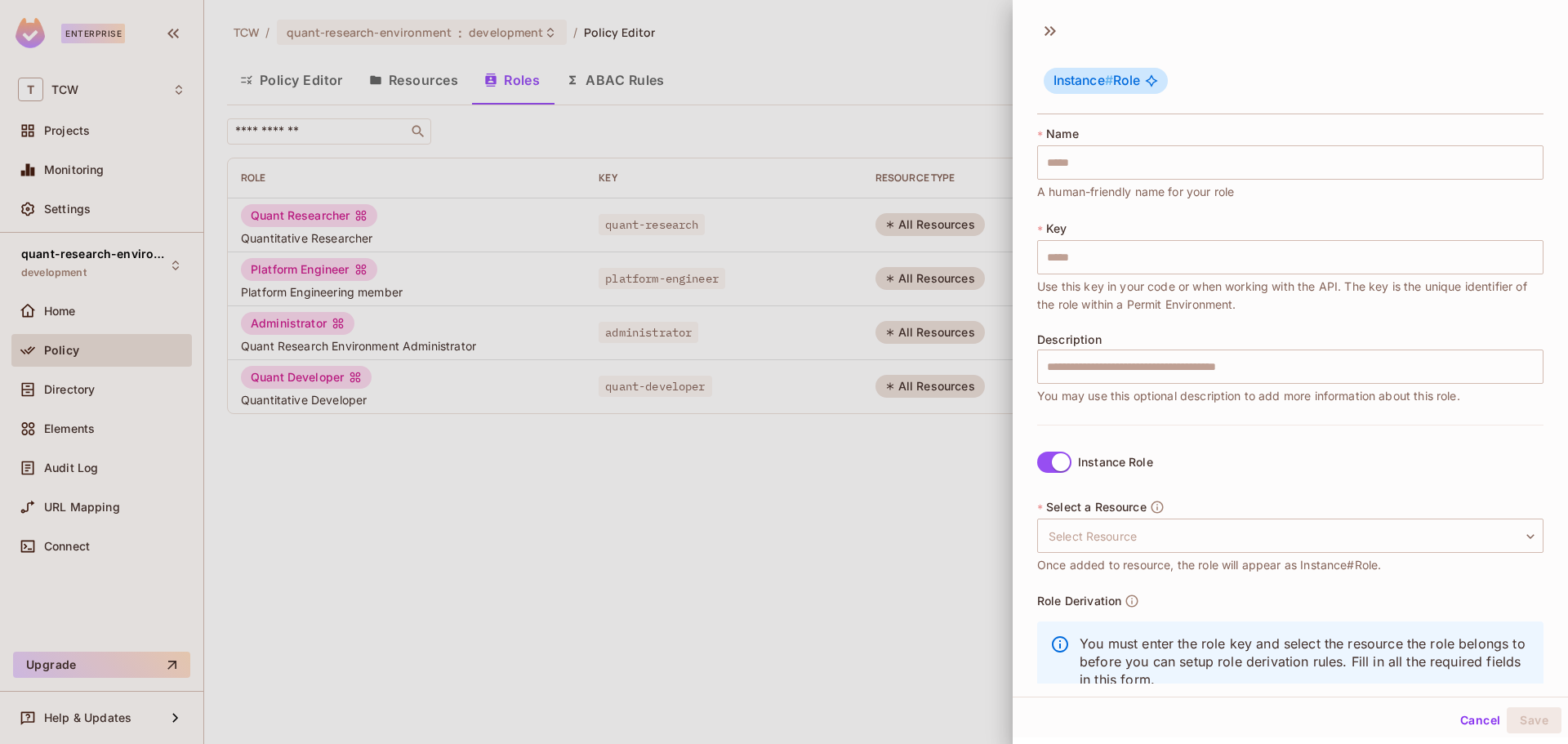
click at [976, 518] on div at bounding box center [784, 372] width 1568 height 744
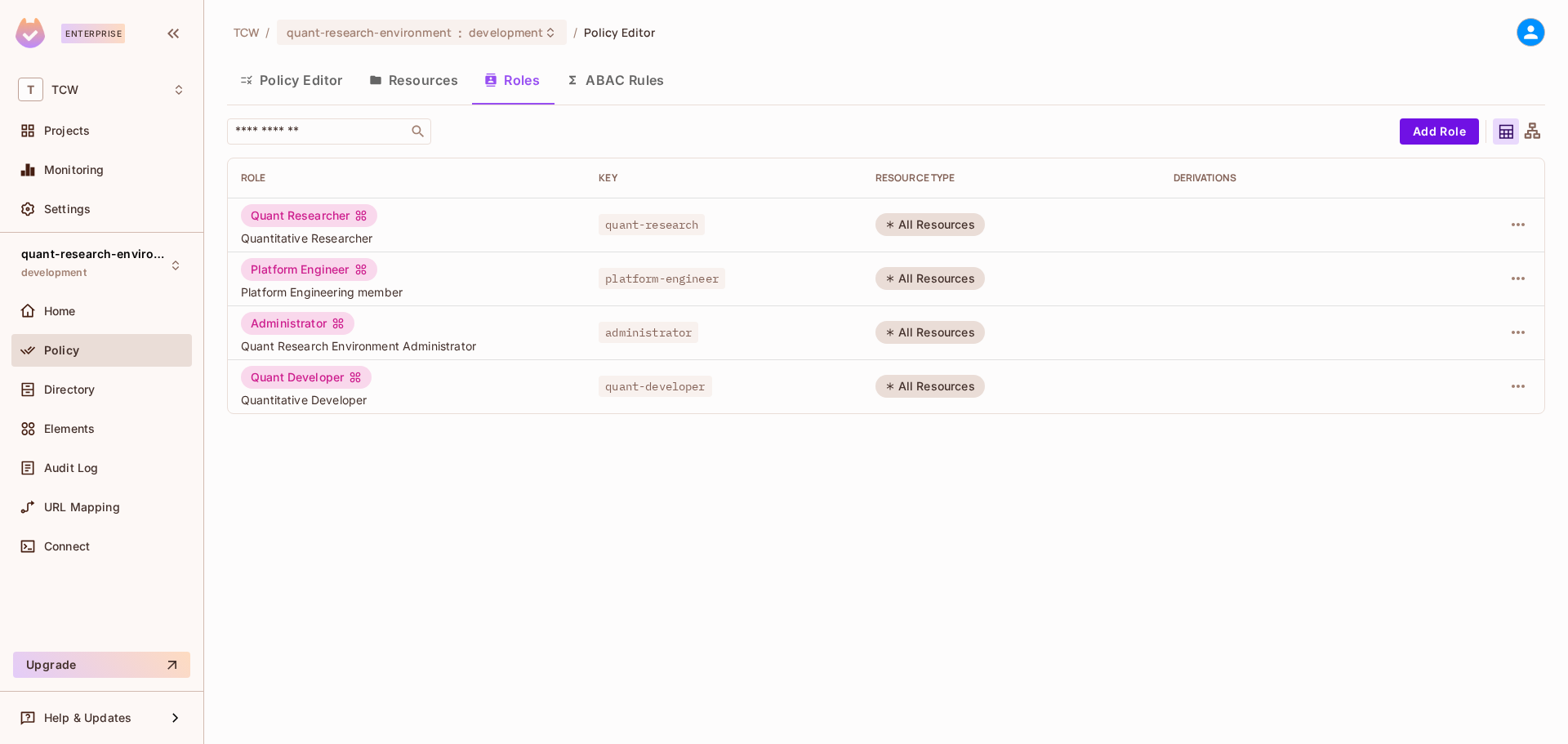
click at [990, 509] on div "TCW / quant-research-environment : development / Policy Editor Policy Editor Re…" at bounding box center [886, 372] width 1364 height 744
click at [490, 31] on span "development" at bounding box center [506, 31] width 74 height 15
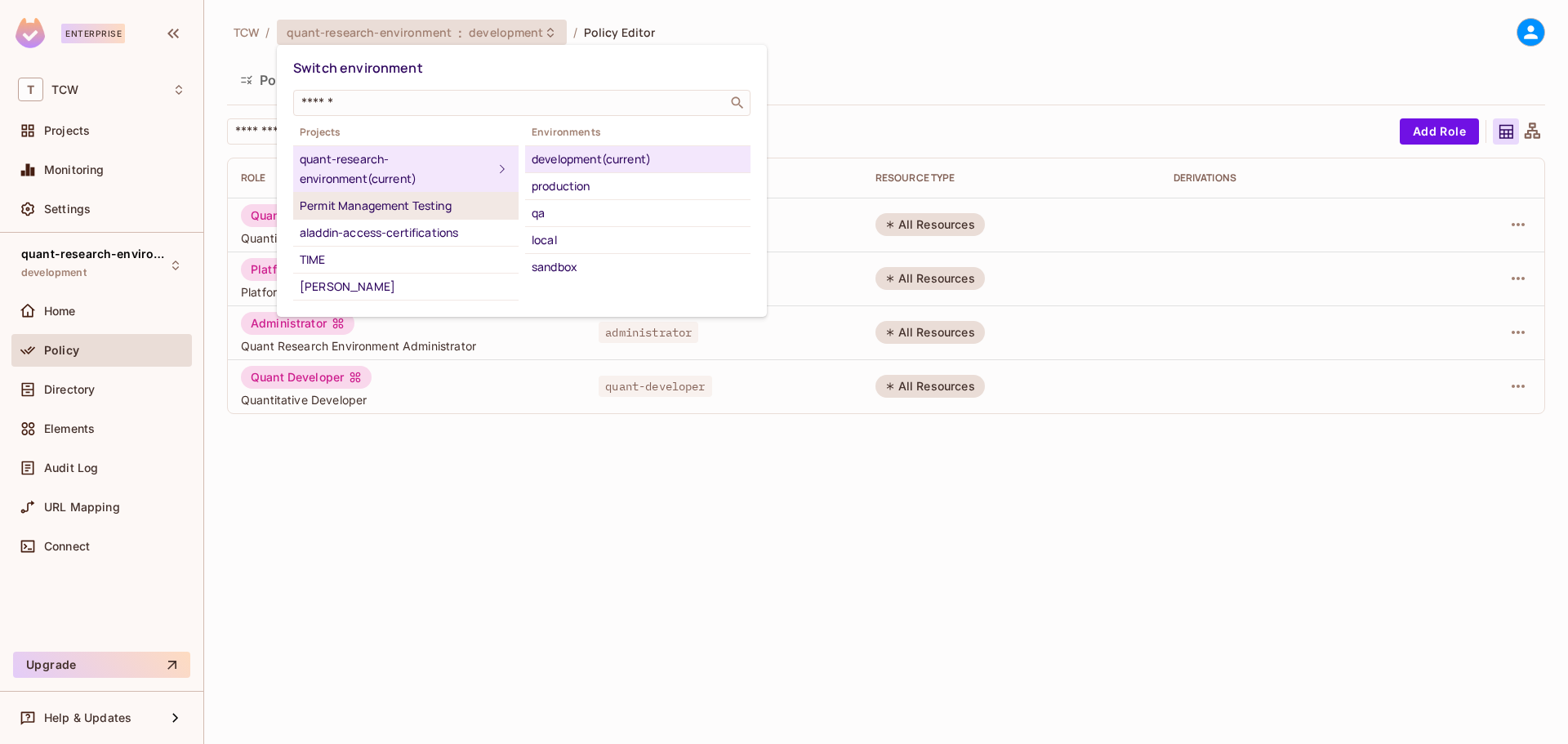
click at [406, 198] on div "Permit Management Testing" at bounding box center [405, 206] width 213 height 20
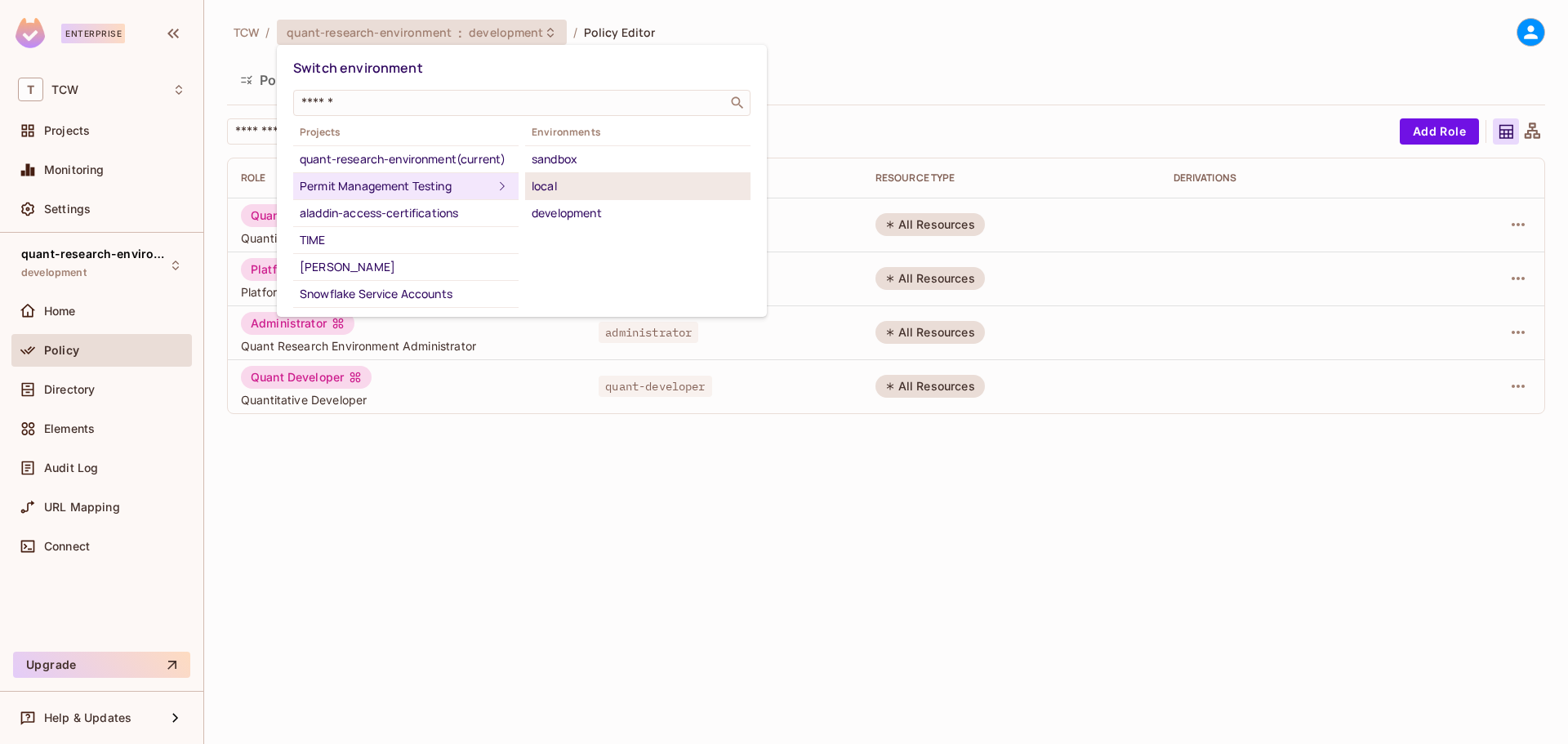
click at [567, 184] on div "local" at bounding box center [638, 187] width 213 height 20
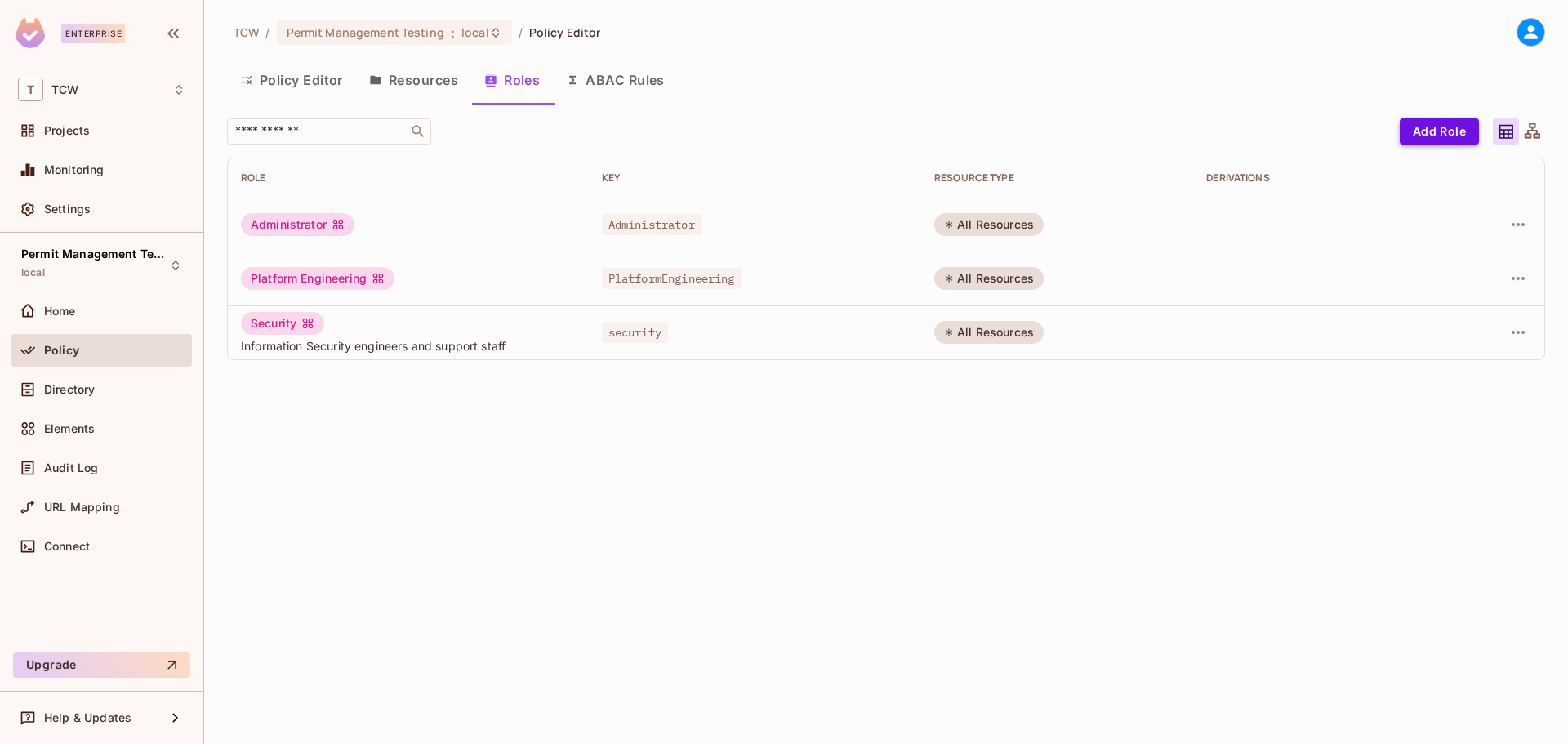
click at [1419, 135] on button "Add Role" at bounding box center [1440, 131] width 79 height 26
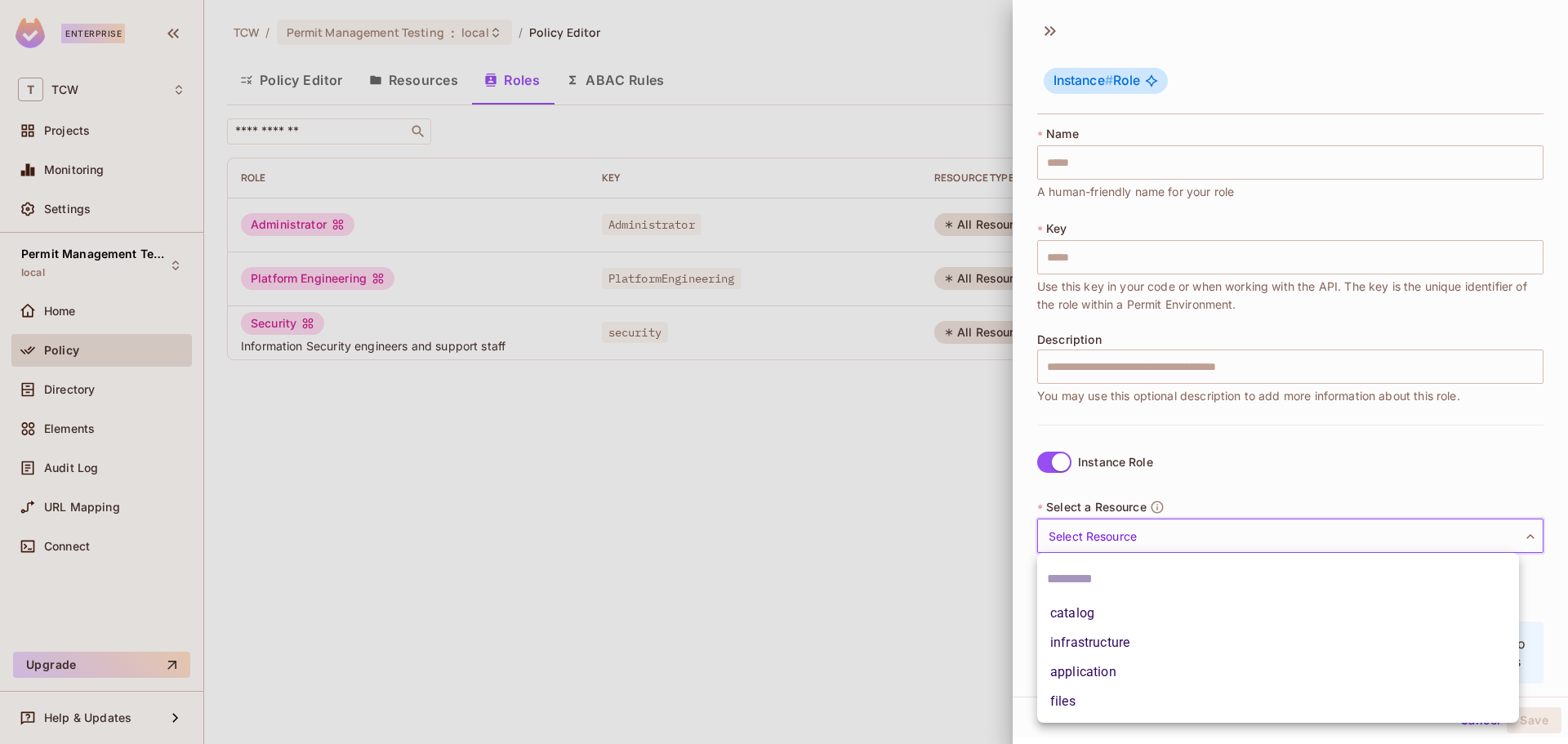
click at [1128, 531] on body "Enterprise T TCW Projects Monitoring Settings Permit Management Testing local H…" at bounding box center [784, 372] width 1568 height 744
click at [1055, 32] on div at bounding box center [784, 372] width 1568 height 744
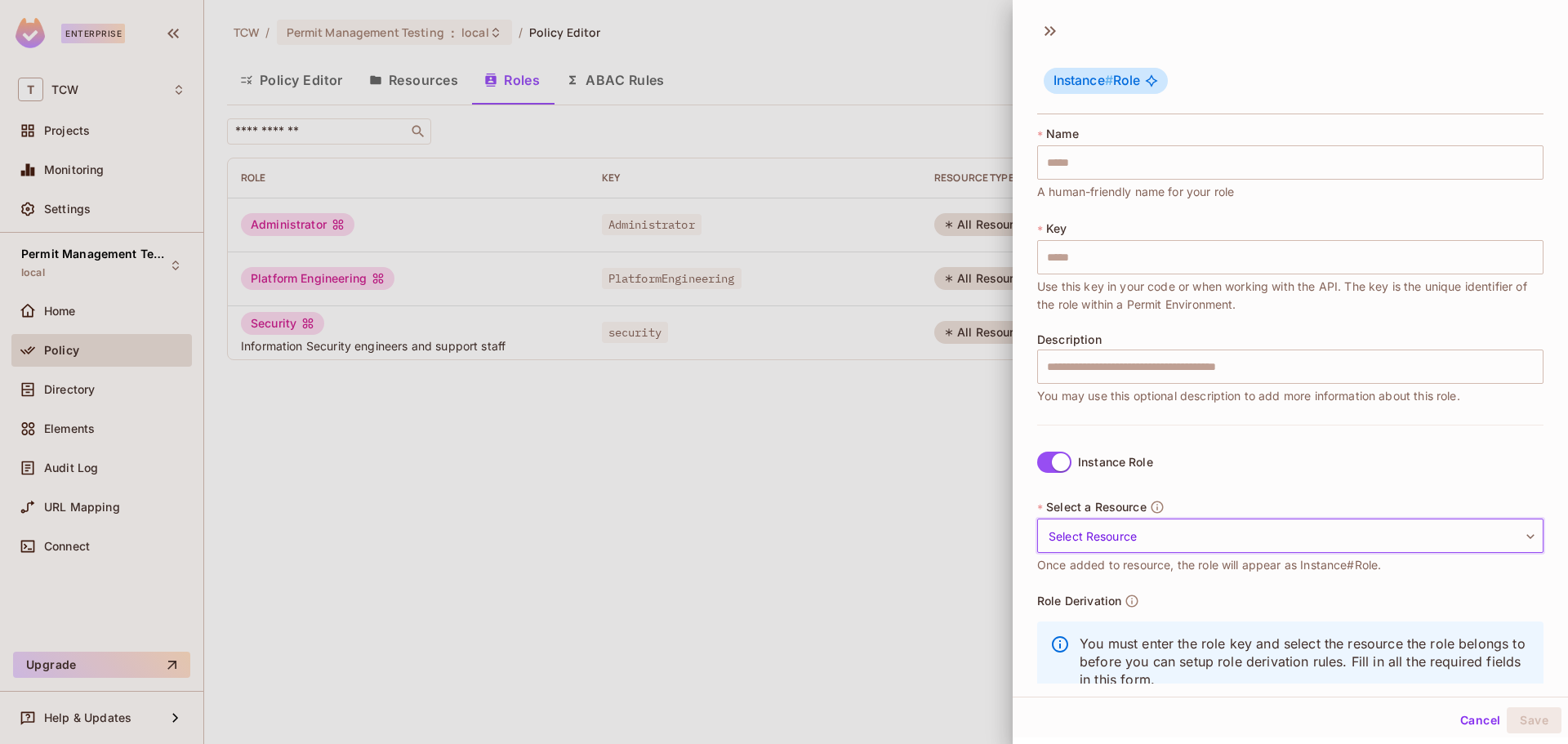
click at [962, 69] on div at bounding box center [784, 372] width 1568 height 744
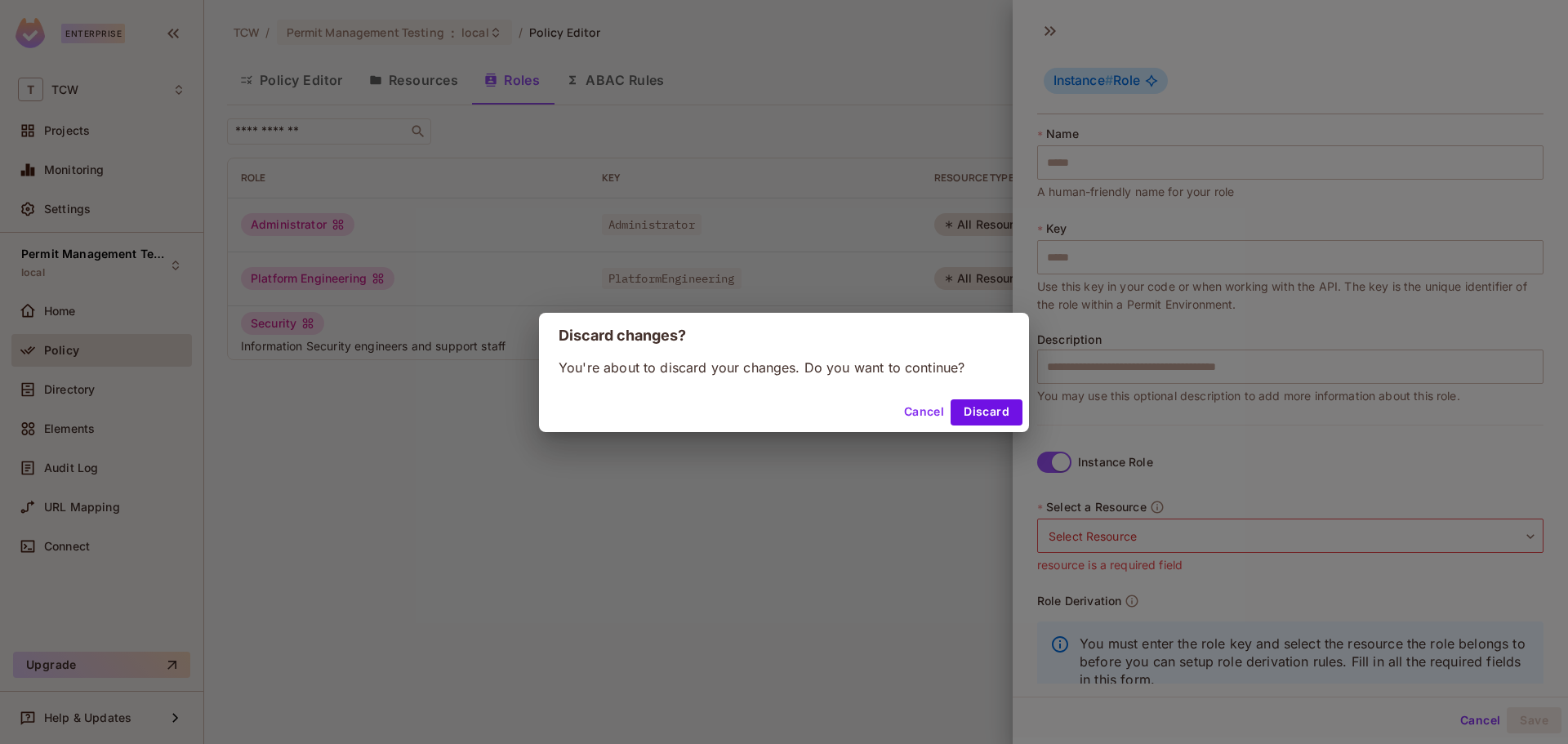
click at [980, 416] on button "Discard" at bounding box center [987, 412] width 72 height 26
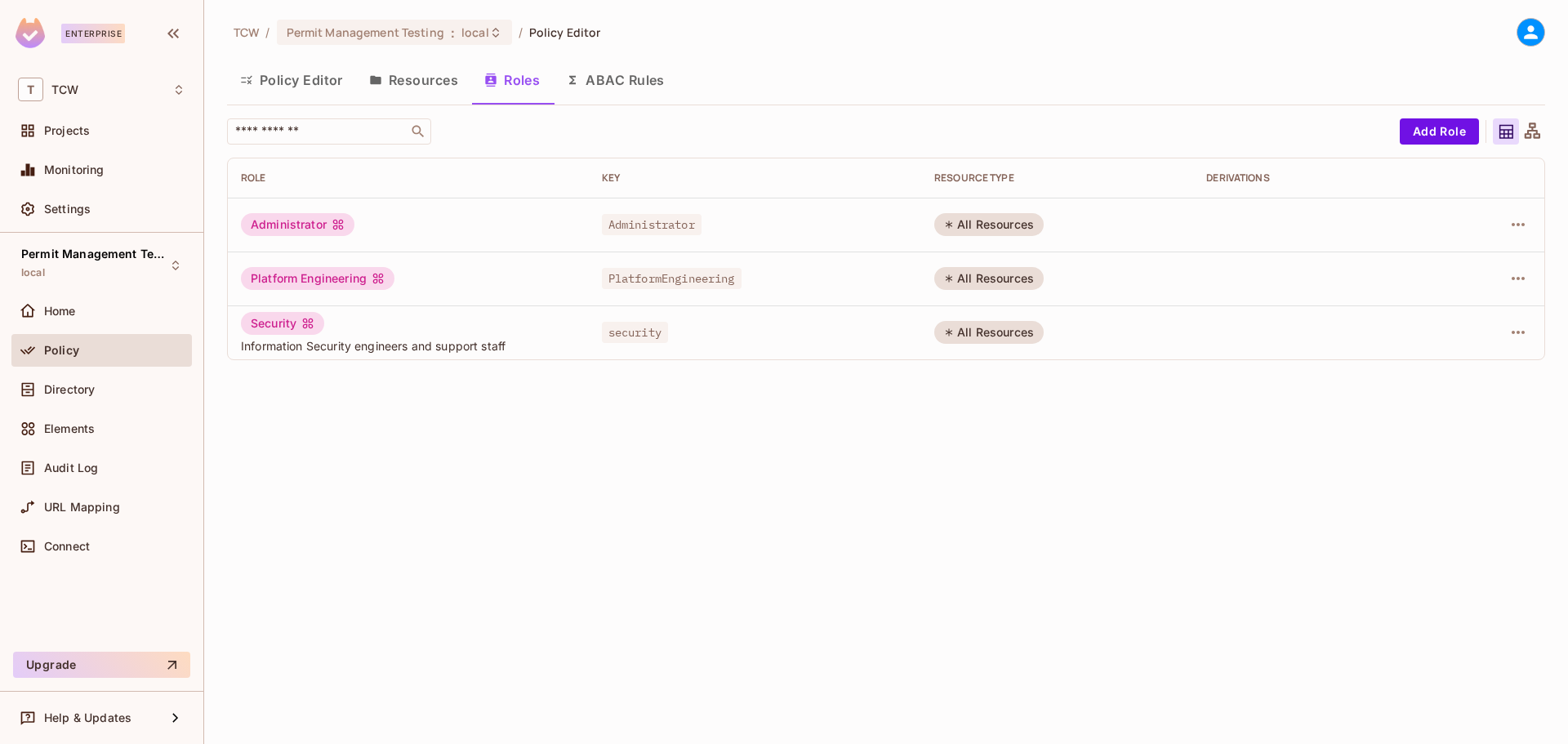
click at [383, 495] on div "TCW / Permit Management Testing : local / Policy Editor Policy Editor Resources…" at bounding box center [886, 372] width 1364 height 744
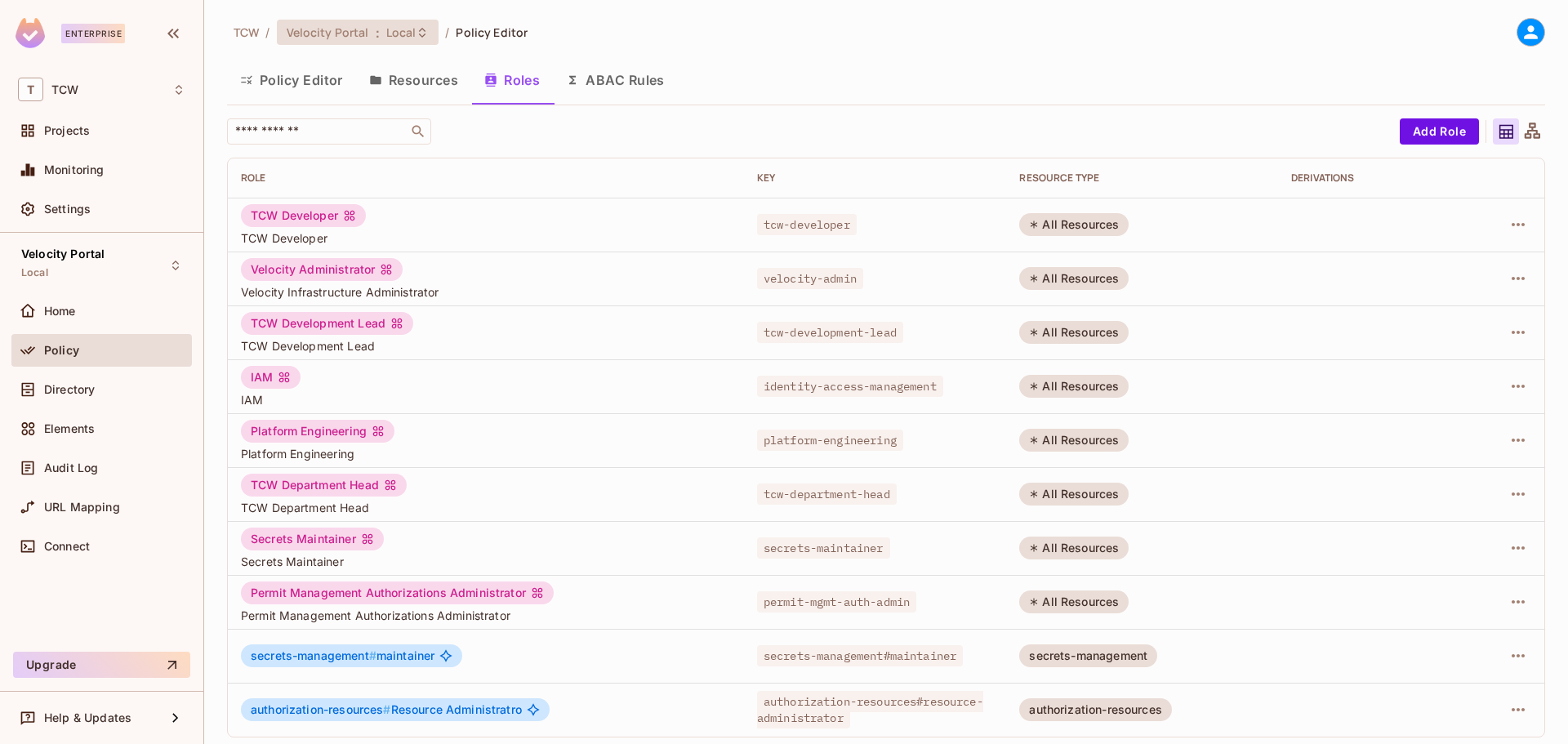
click at [338, 35] on span "Velocity Portal" at bounding box center [328, 31] width 83 height 15
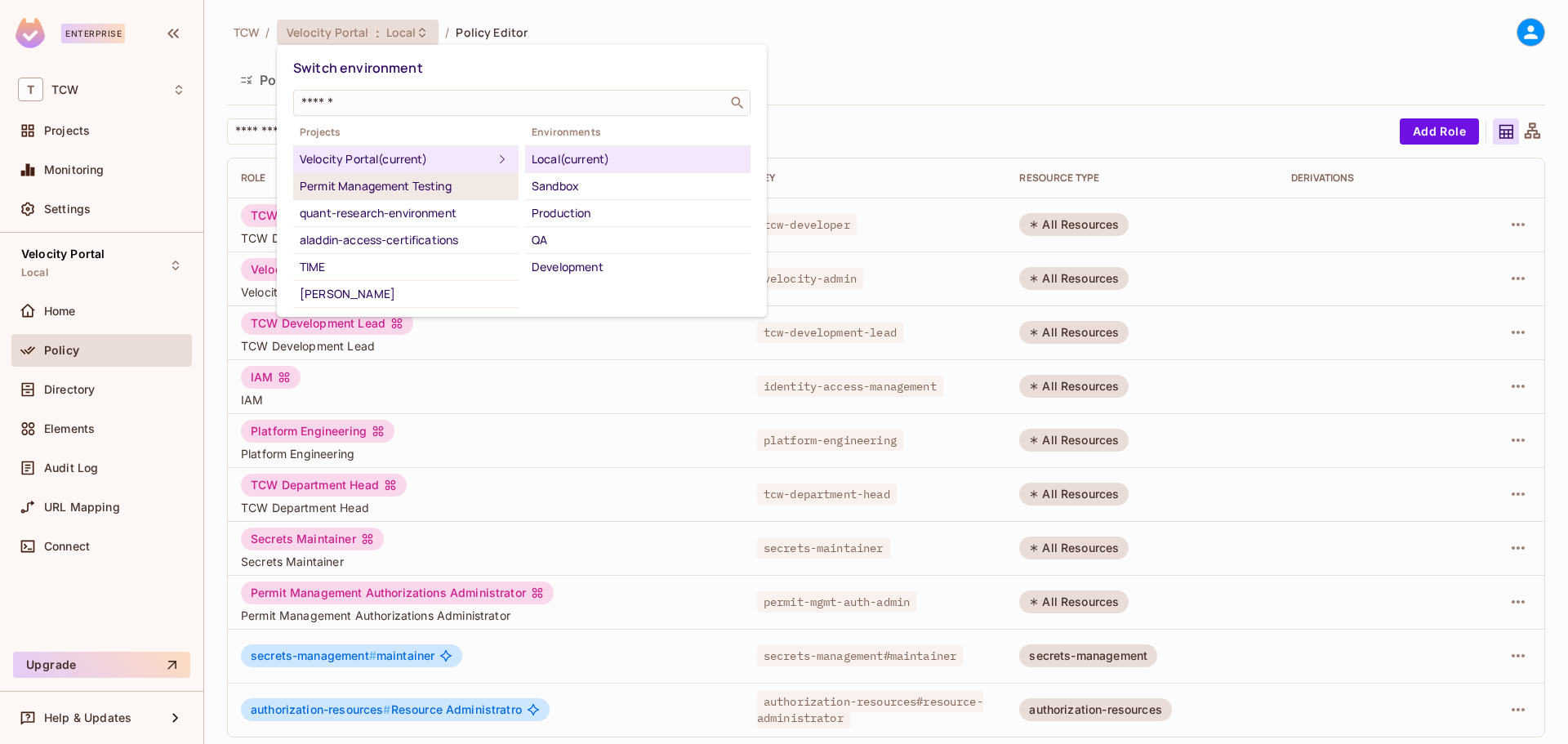
click at [372, 188] on div "Permit Management Testing" at bounding box center [405, 187] width 213 height 20
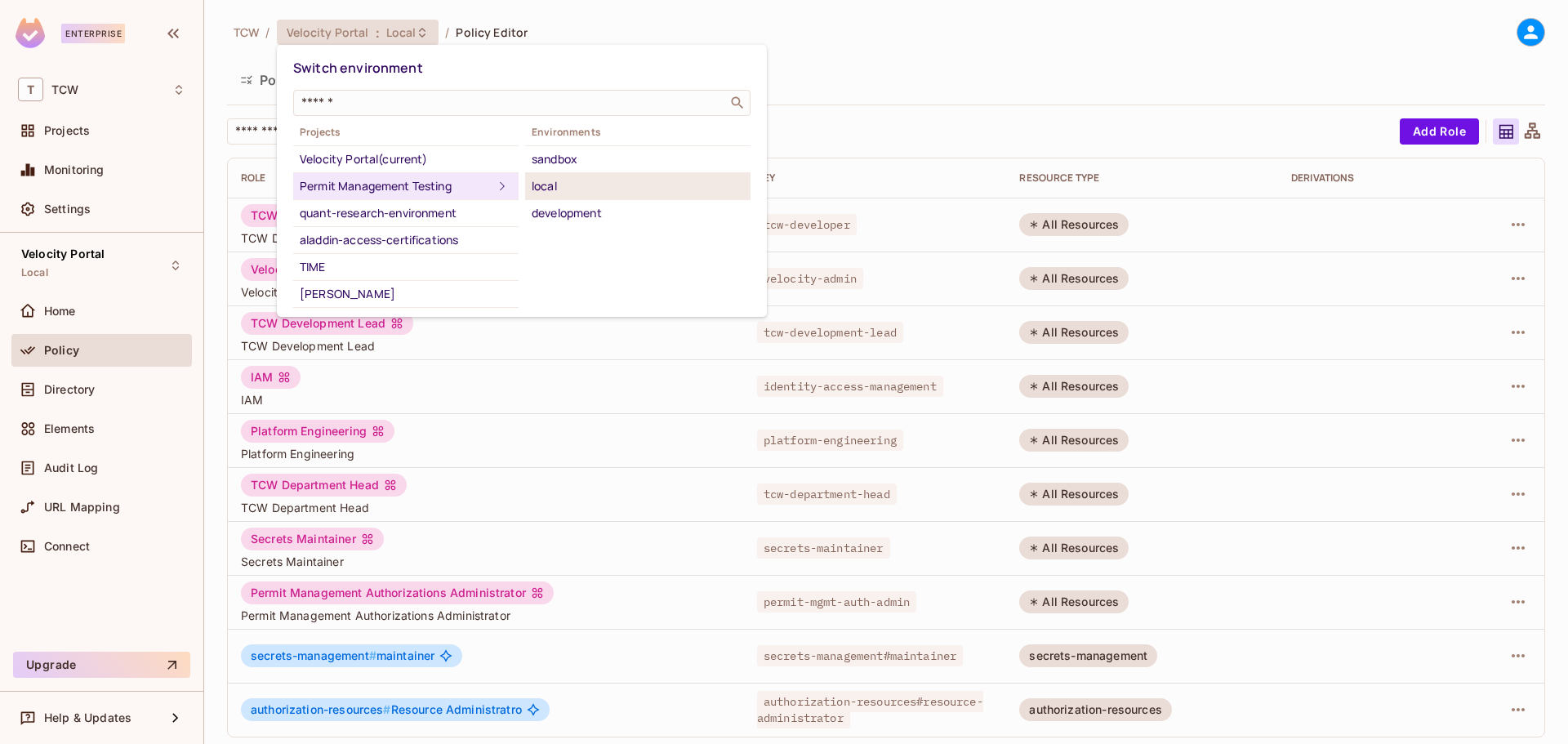
click at [564, 191] on div "local" at bounding box center [638, 187] width 213 height 20
